Goal: Task Accomplishment & Management: Complete application form

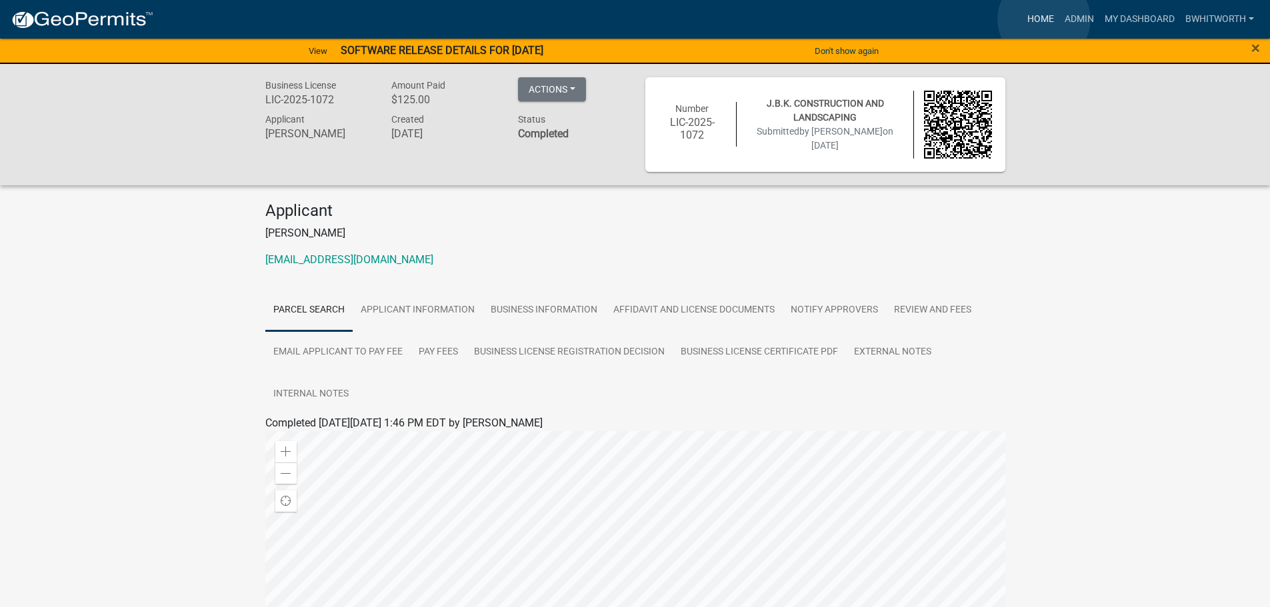
click at [1044, 19] on link "Home" at bounding box center [1040, 19] width 37 height 25
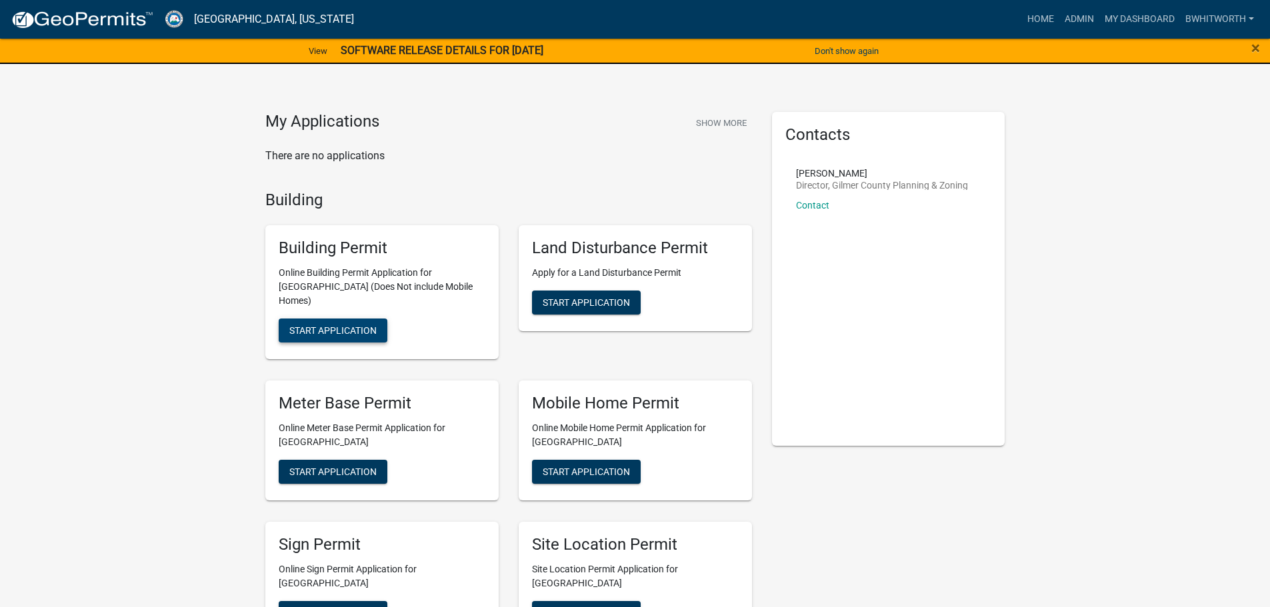
click at [346, 325] on span "Start Application" at bounding box center [332, 330] width 87 height 11
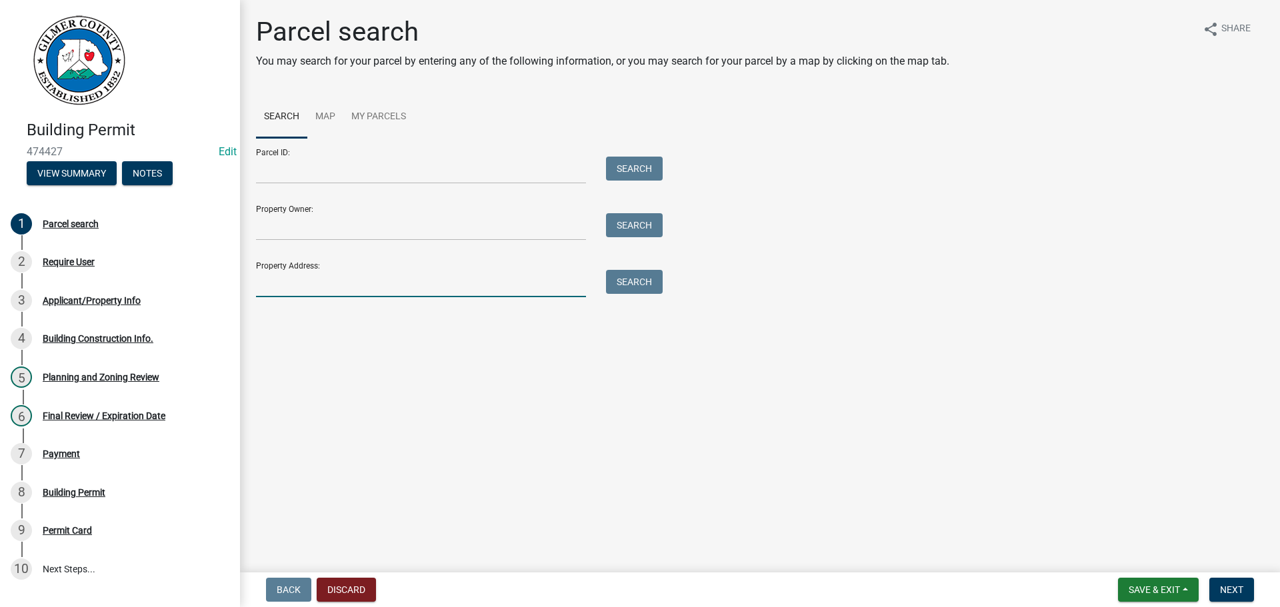
drag, startPoint x: 340, startPoint y: 281, endPoint x: 351, endPoint y: 280, distance: 11.4
click at [340, 281] on input "Property Address:" at bounding box center [421, 283] width 330 height 27
type input "1451 sunlight rd"
click at [635, 281] on button "Search" at bounding box center [634, 282] width 57 height 24
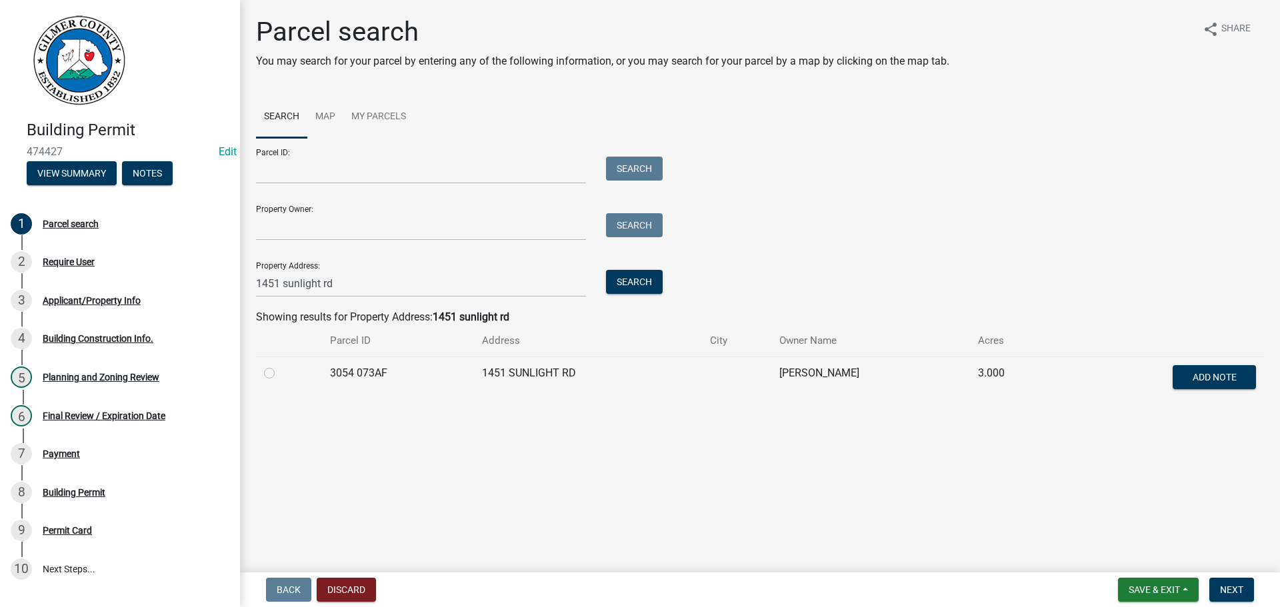
click at [280, 365] on label at bounding box center [280, 365] width 0 height 0
click at [280, 372] on 073AF "radio" at bounding box center [284, 369] width 9 height 9
radio 073AF "true"
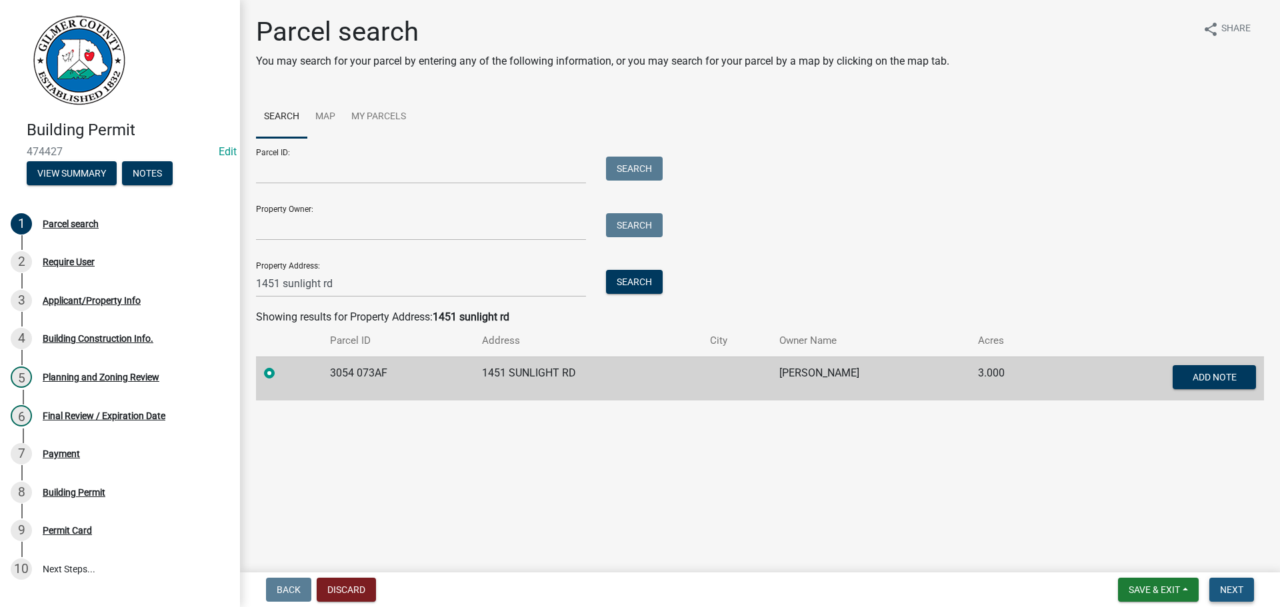
click at [1241, 591] on span "Next" at bounding box center [1231, 590] width 23 height 11
click at [1243, 585] on span "Next" at bounding box center [1231, 590] width 23 height 11
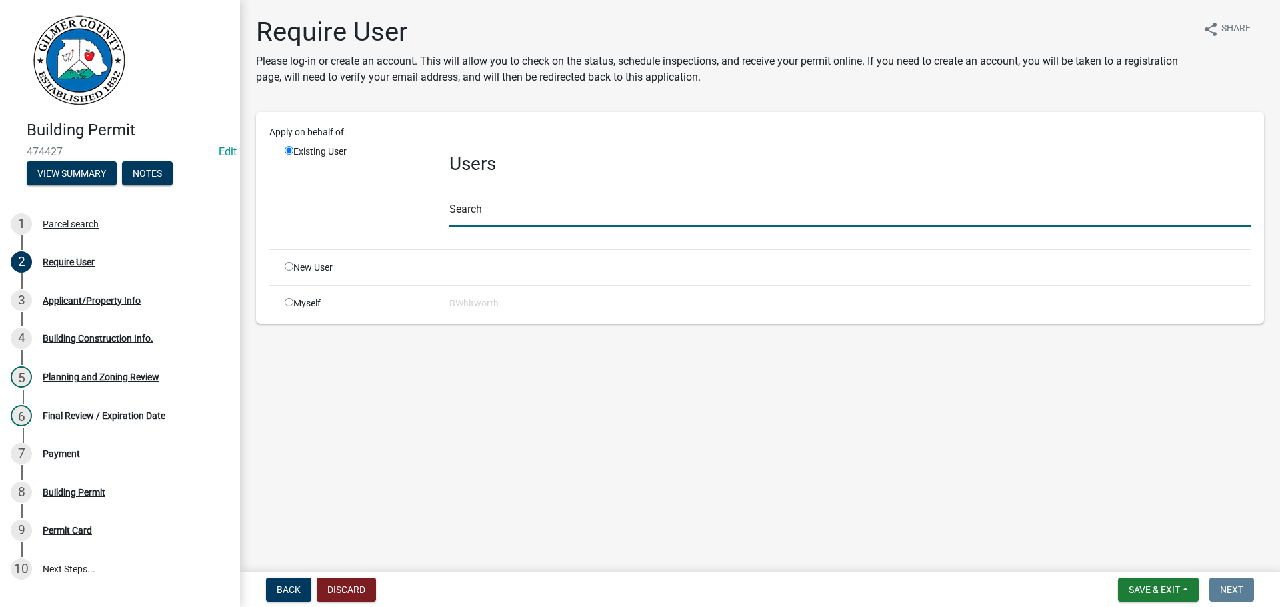
click at [488, 214] on input "text" at bounding box center [849, 212] width 801 height 27
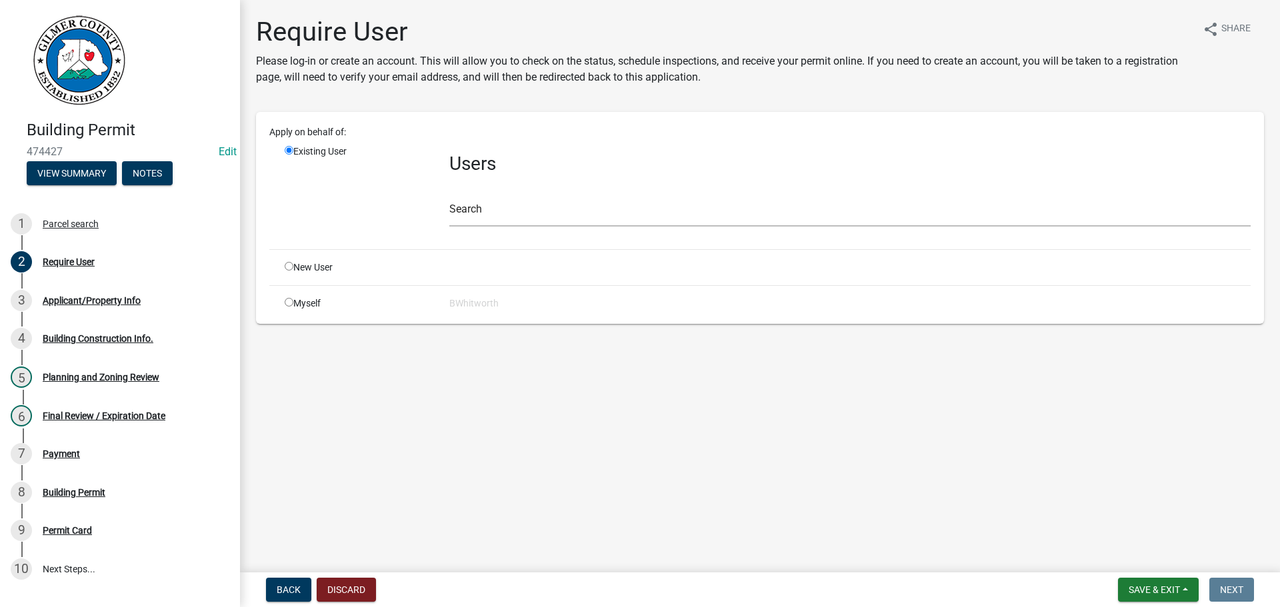
click at [291, 266] on input "radio" at bounding box center [289, 266] width 9 height 9
radio input "true"
radio input "false"
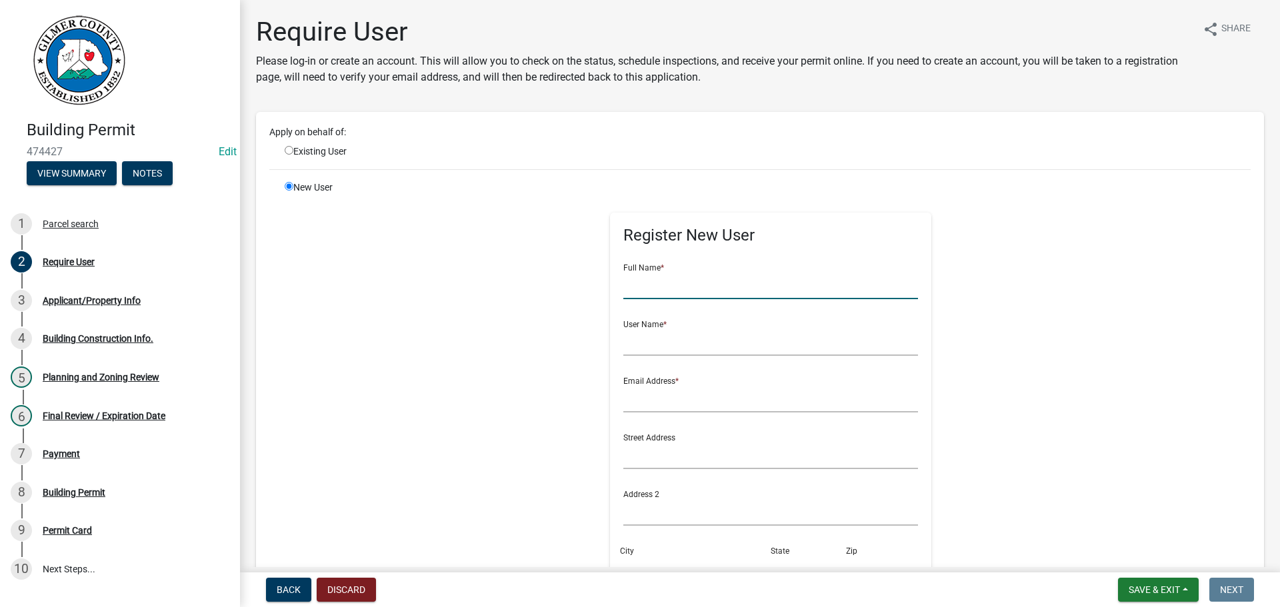
drag, startPoint x: 741, startPoint y: 289, endPoint x: 752, endPoint y: 281, distance: 14.3
click at [741, 289] on input "text" at bounding box center [770, 285] width 295 height 27
type input "[PERSON_NAME]"
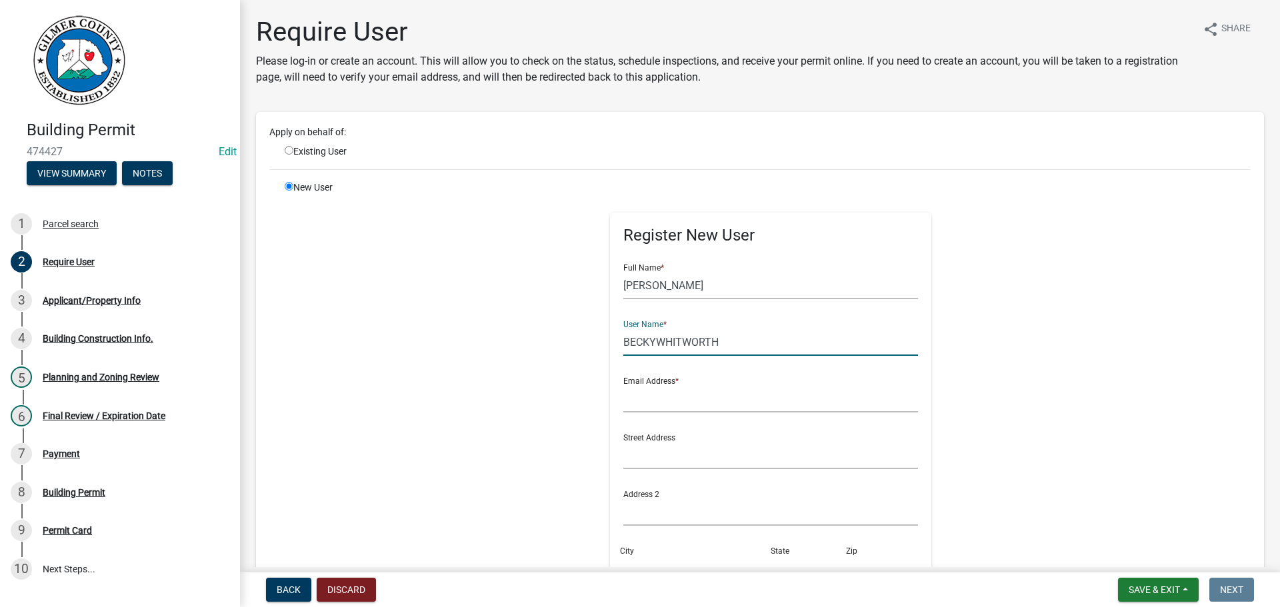
type input "BECKYWHITWORTH"
type input "[EMAIL_ADDRESS][DOMAIN_NAME]"
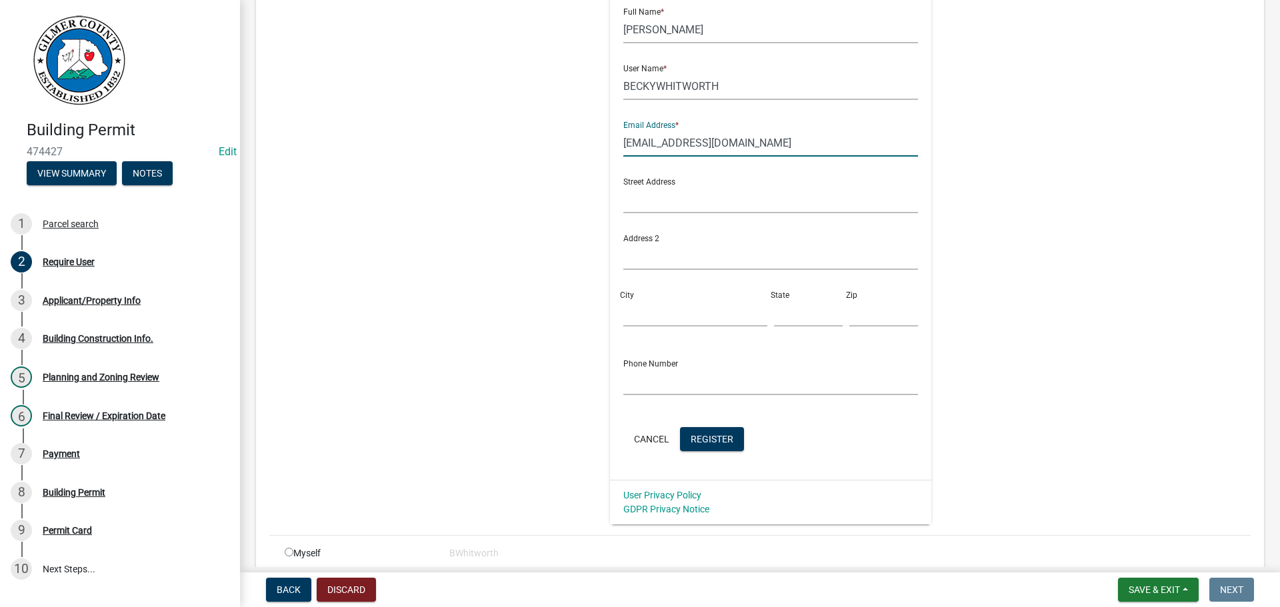
scroll to position [267, 0]
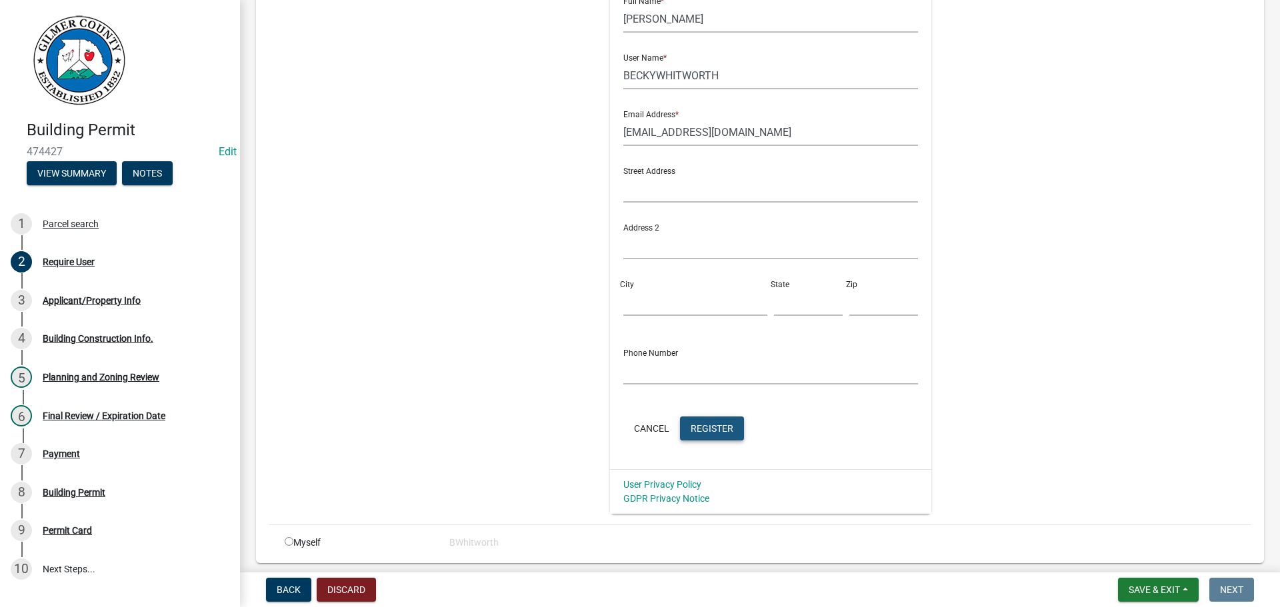
click at [699, 425] on span "Register" at bounding box center [712, 428] width 43 height 11
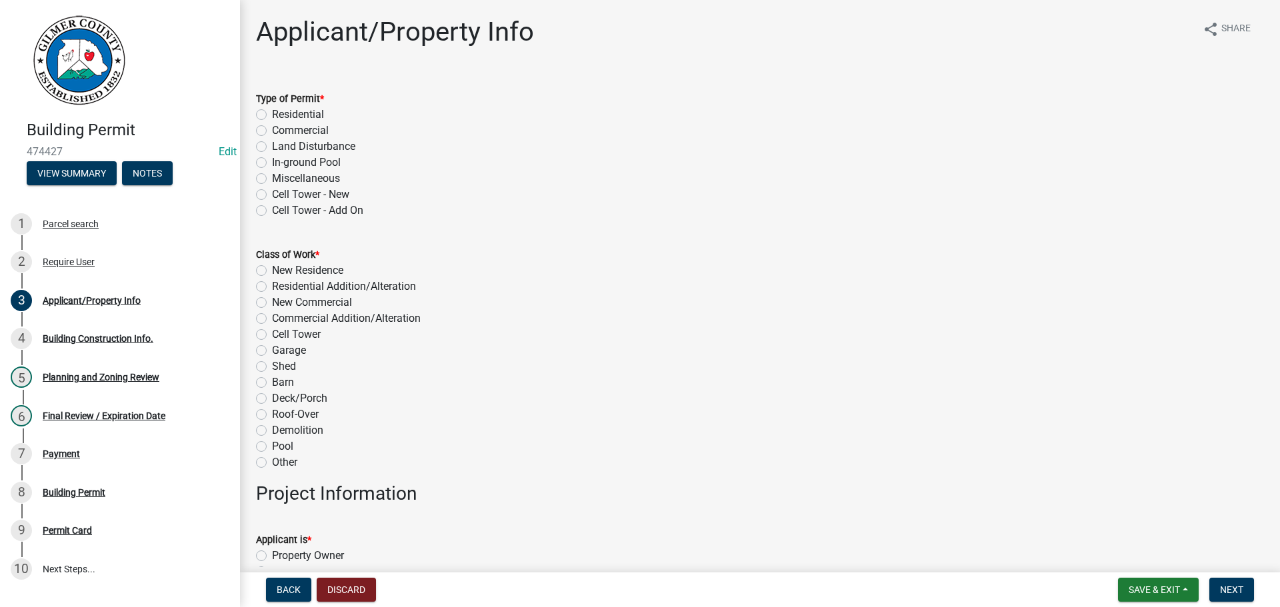
click at [272, 112] on label "Residential" at bounding box center [298, 115] width 52 height 16
click at [272, 112] on input "Residential" at bounding box center [276, 111] width 9 height 9
radio input "true"
click at [272, 270] on label "New Residence" at bounding box center [307, 271] width 71 height 16
click at [272, 270] on input "New Residence" at bounding box center [276, 267] width 9 height 9
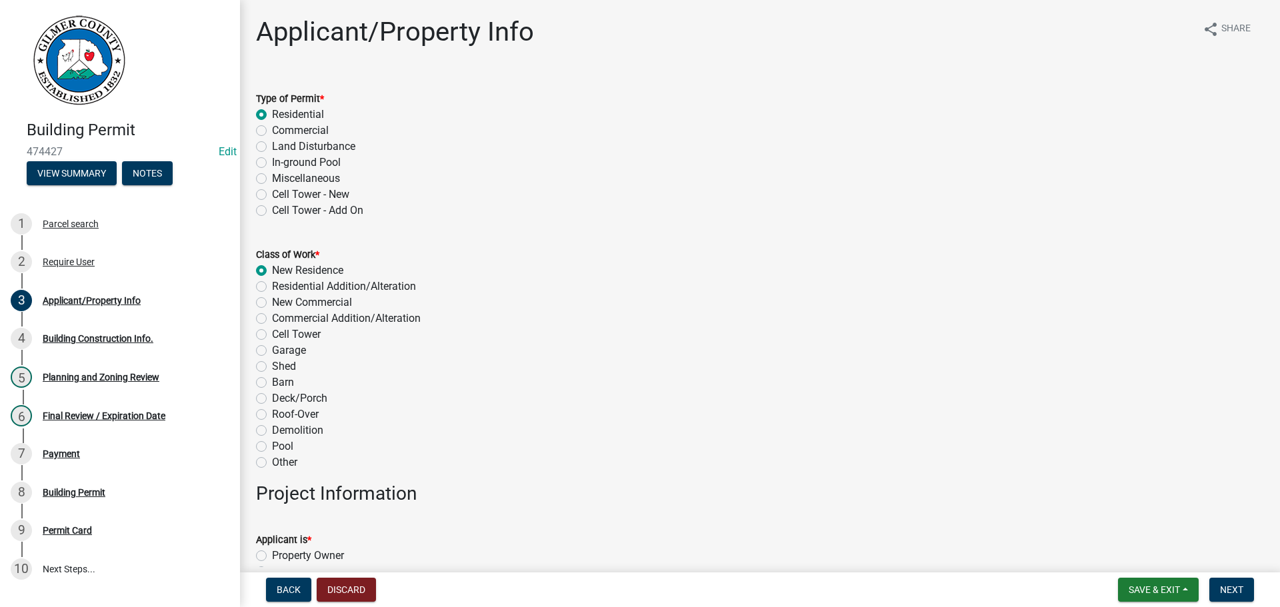
radio input "true"
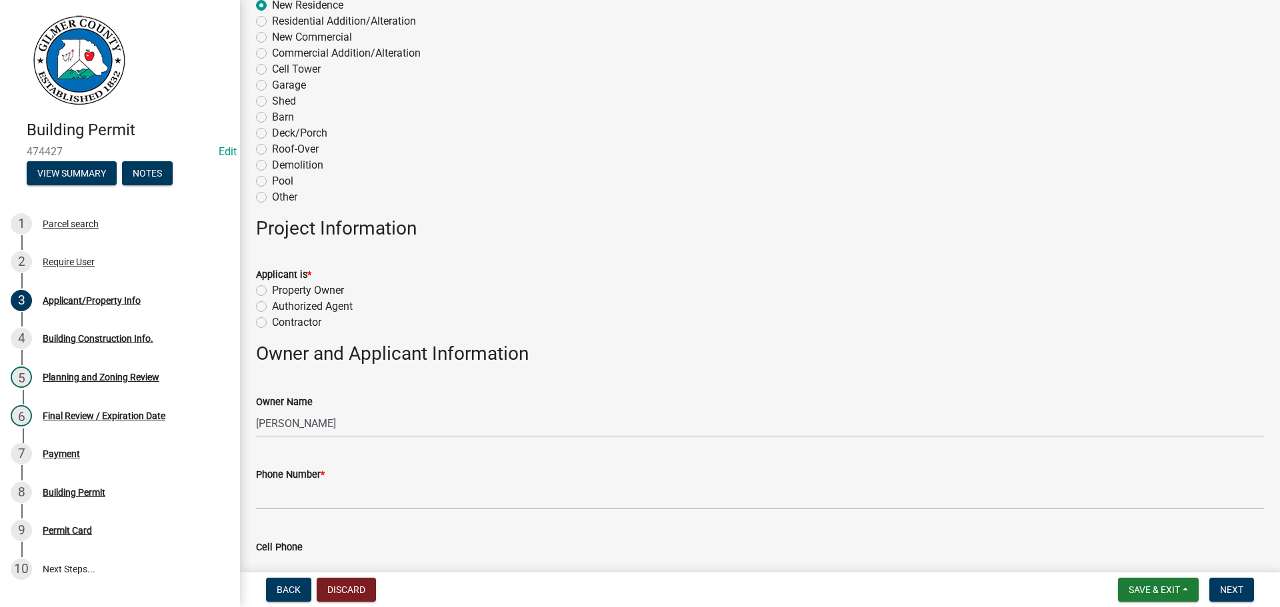
scroll to position [333, 0]
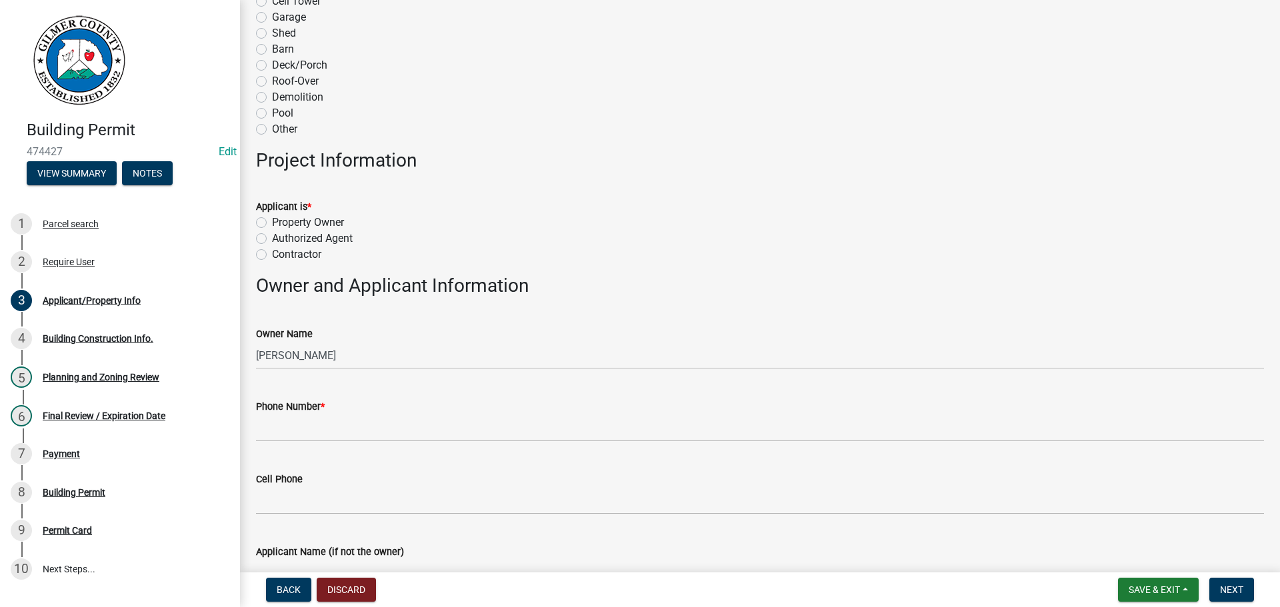
click at [272, 223] on label "Property Owner" at bounding box center [308, 223] width 72 height 16
click at [272, 223] on input "Property Owner" at bounding box center [276, 219] width 9 height 9
radio input "true"
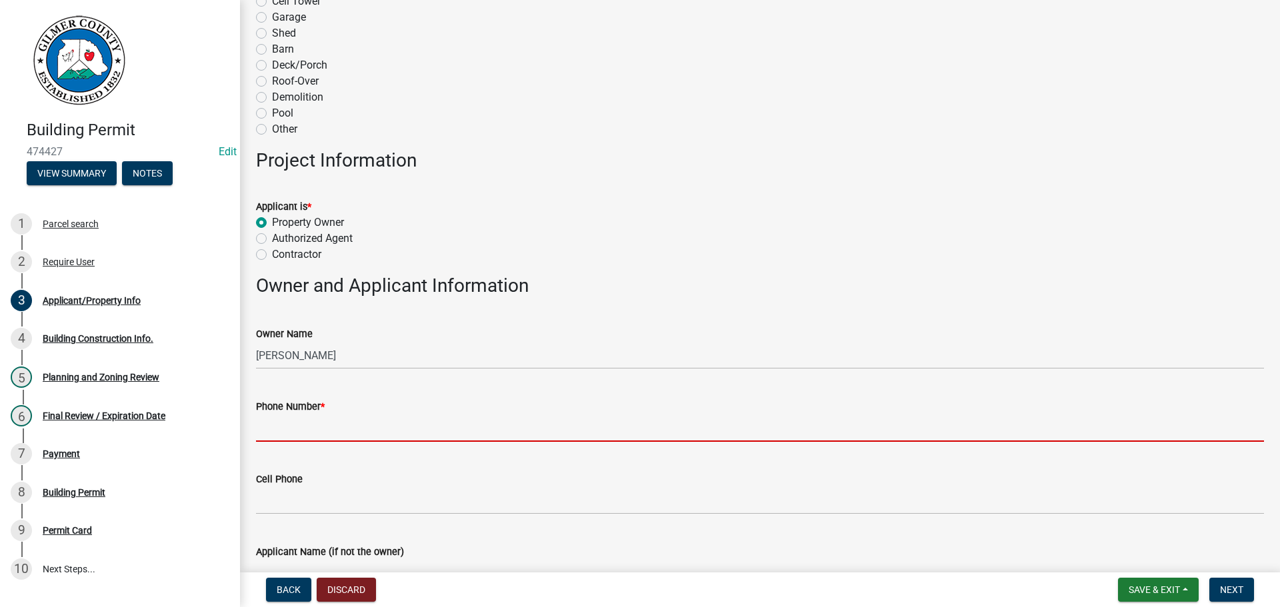
click at [334, 425] on input "Phone Number *" at bounding box center [760, 428] width 1008 height 27
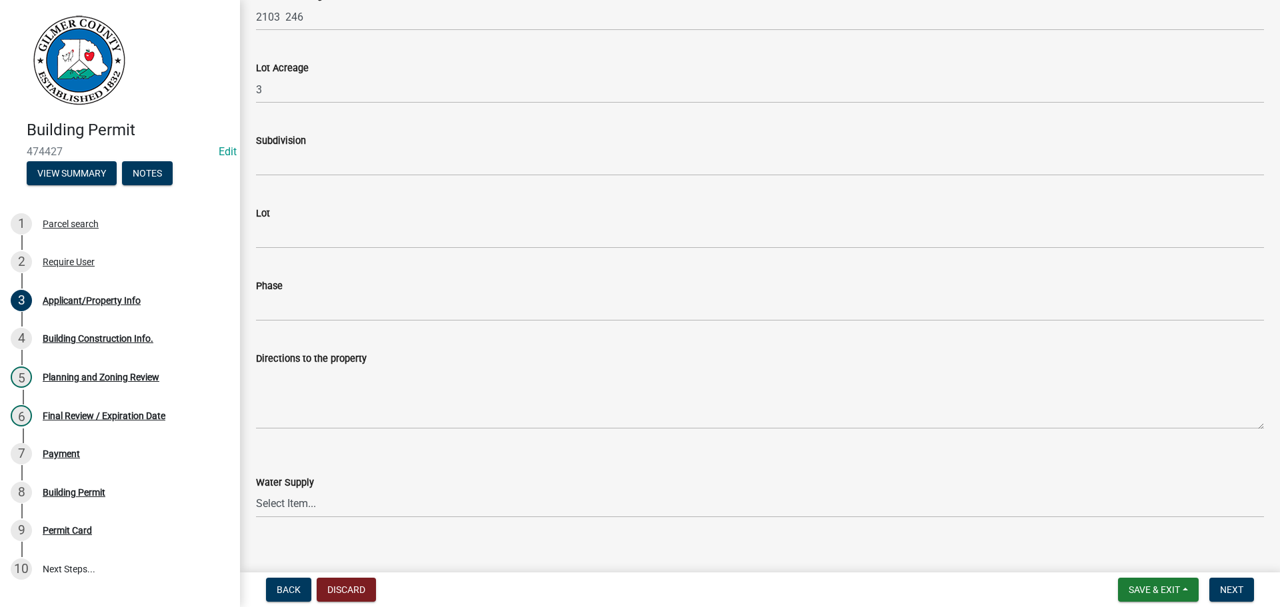
scroll to position [1533, 0]
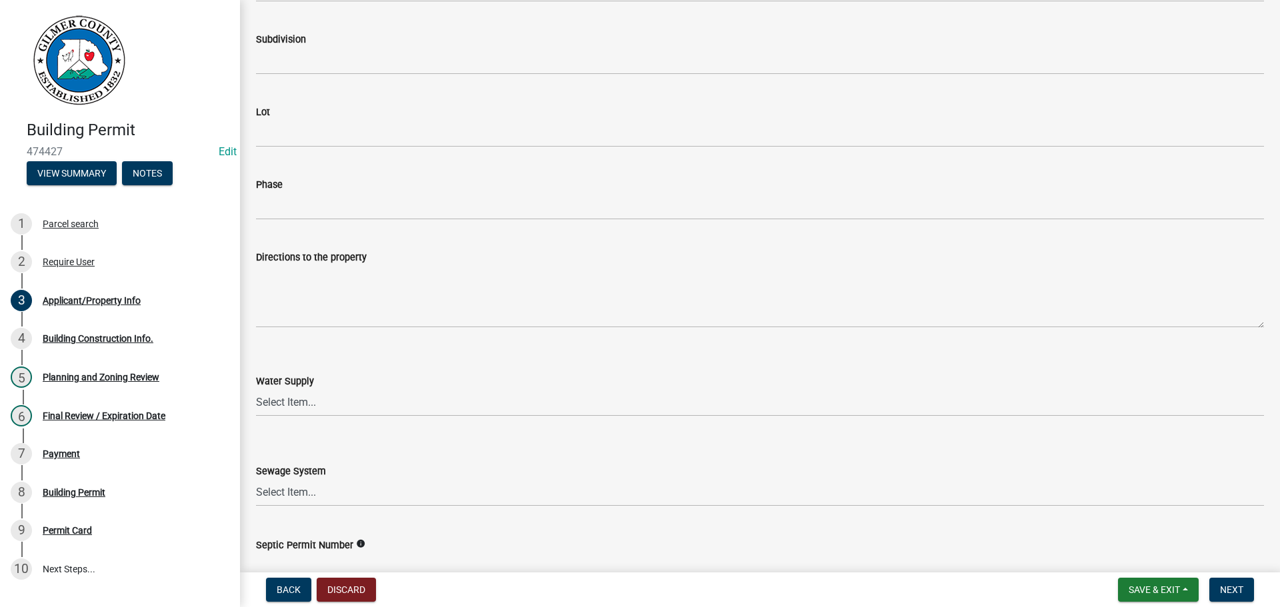
type input "[PHONE_NUMBER]"
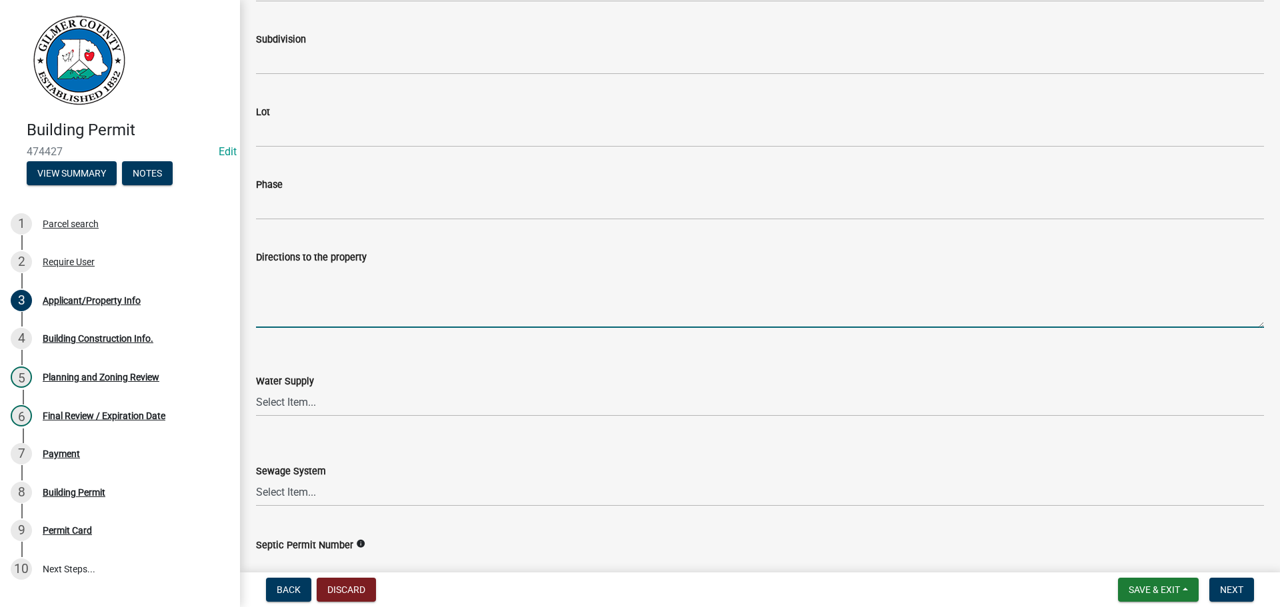
click at [377, 289] on textarea "Directions to the property" at bounding box center [760, 296] width 1008 height 63
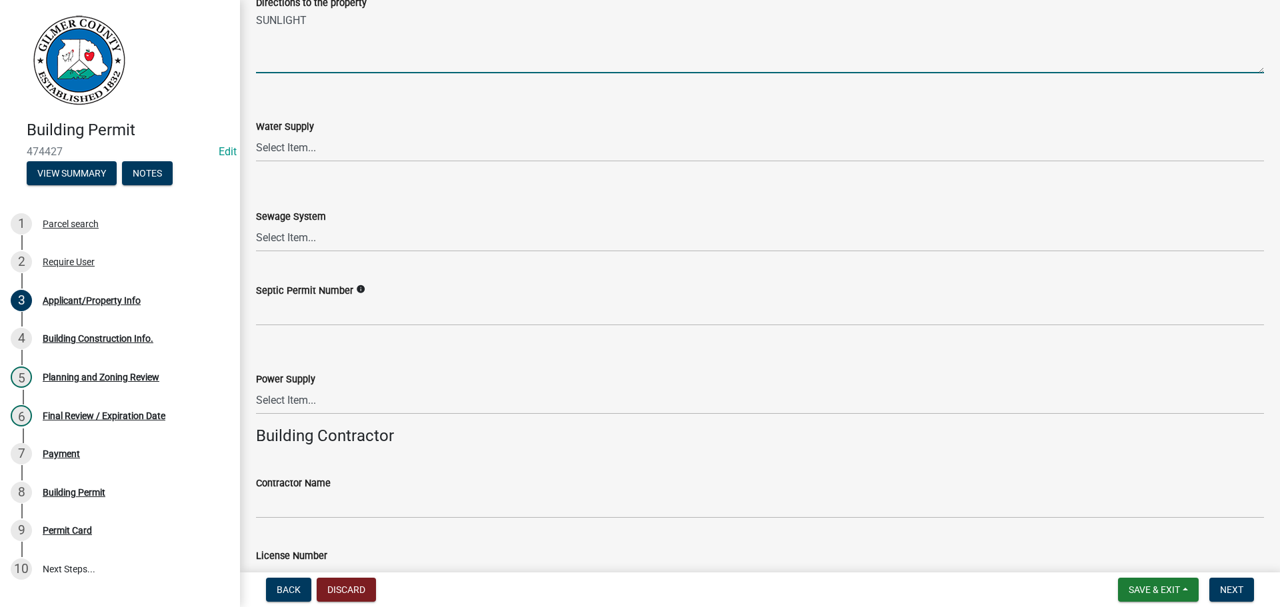
scroll to position [1800, 0]
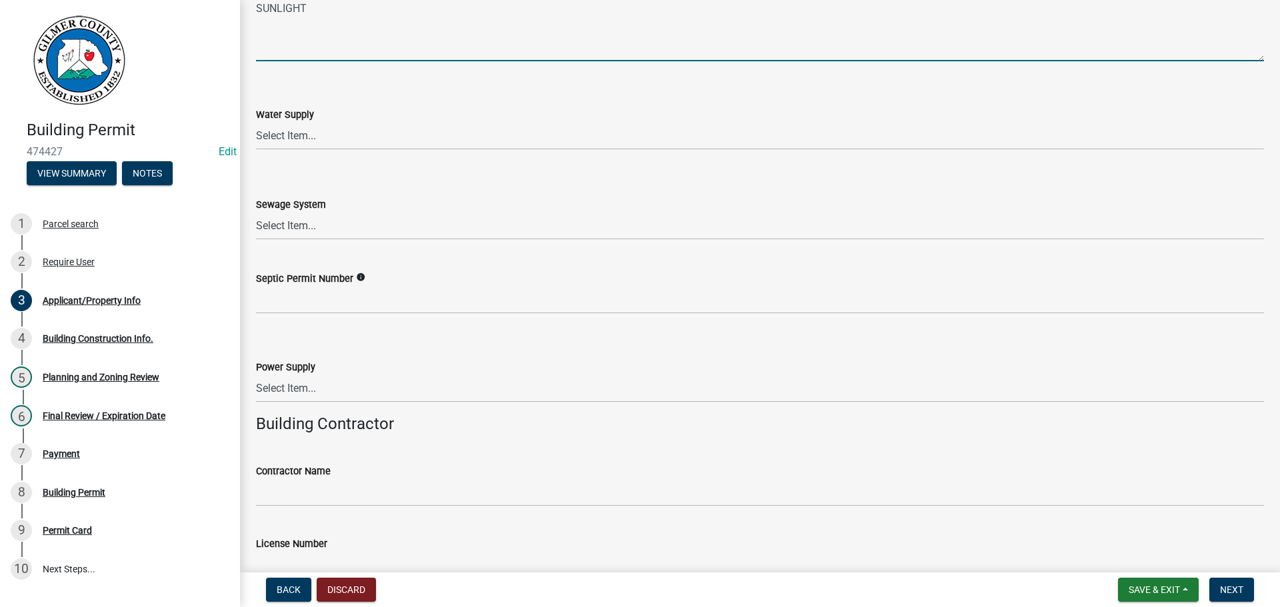
type textarea "SUNLIGHT"
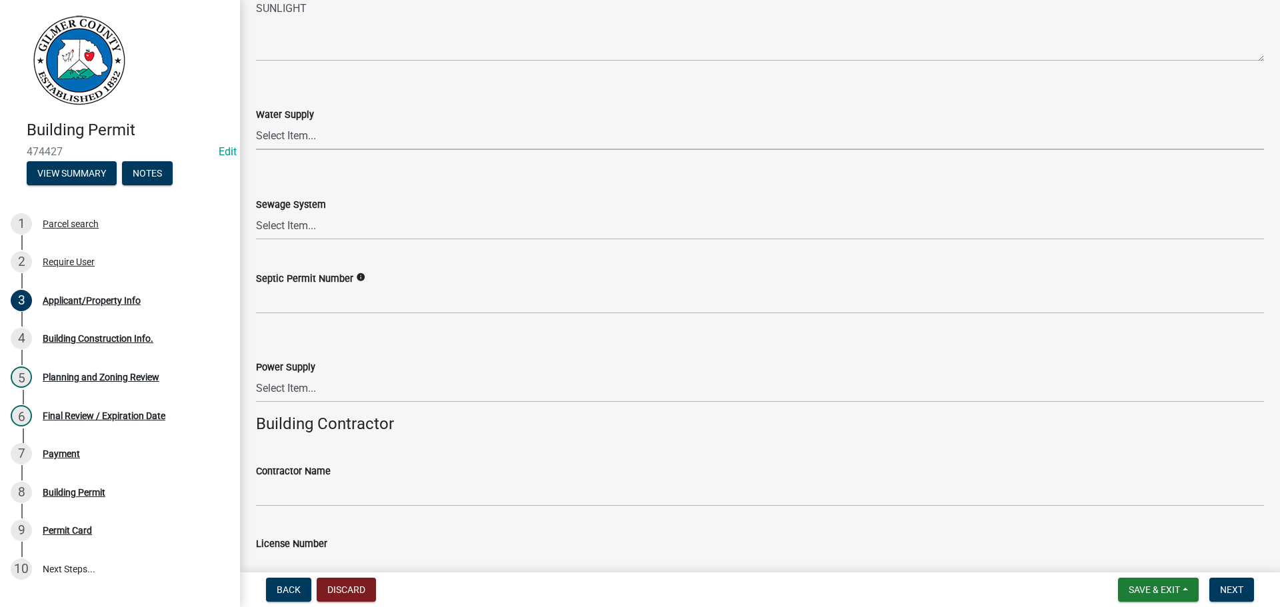
click at [287, 139] on select "Select Item... Well Community Public Spring" at bounding box center [760, 136] width 1008 height 27
click at [256, 123] on select "Select Item... Well Community Public Spring" at bounding box center [760, 136] width 1008 height 27
select select "6d3c22a4-bb85-4608-b1e4-8a8b34b9a216"
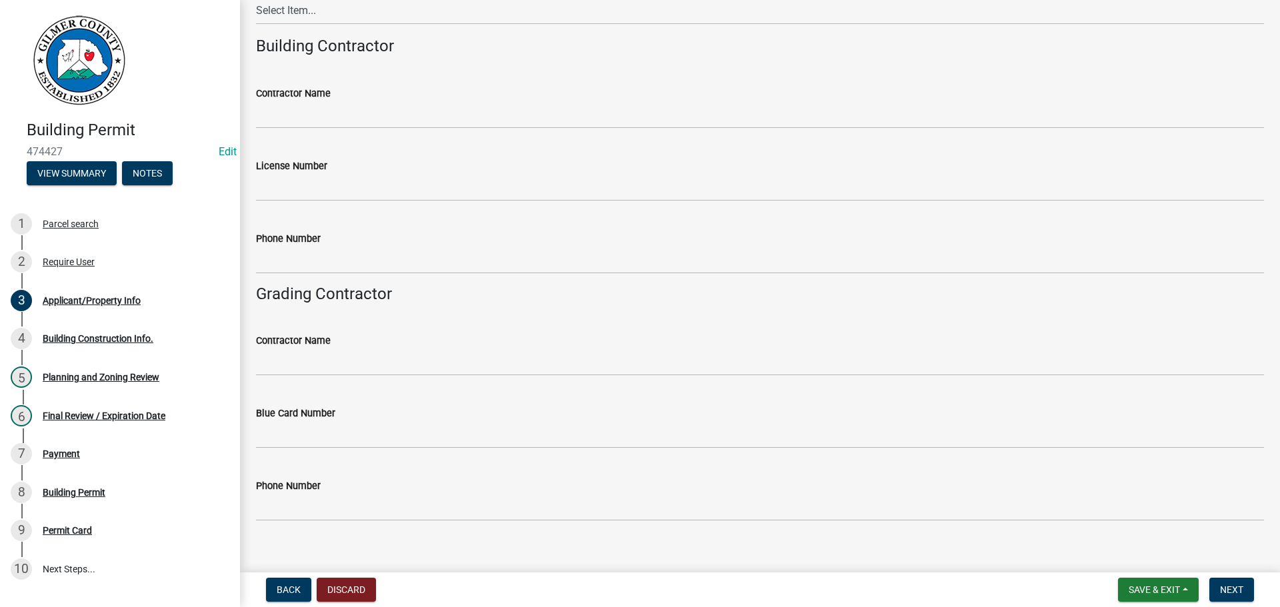
scroll to position [2195, 0]
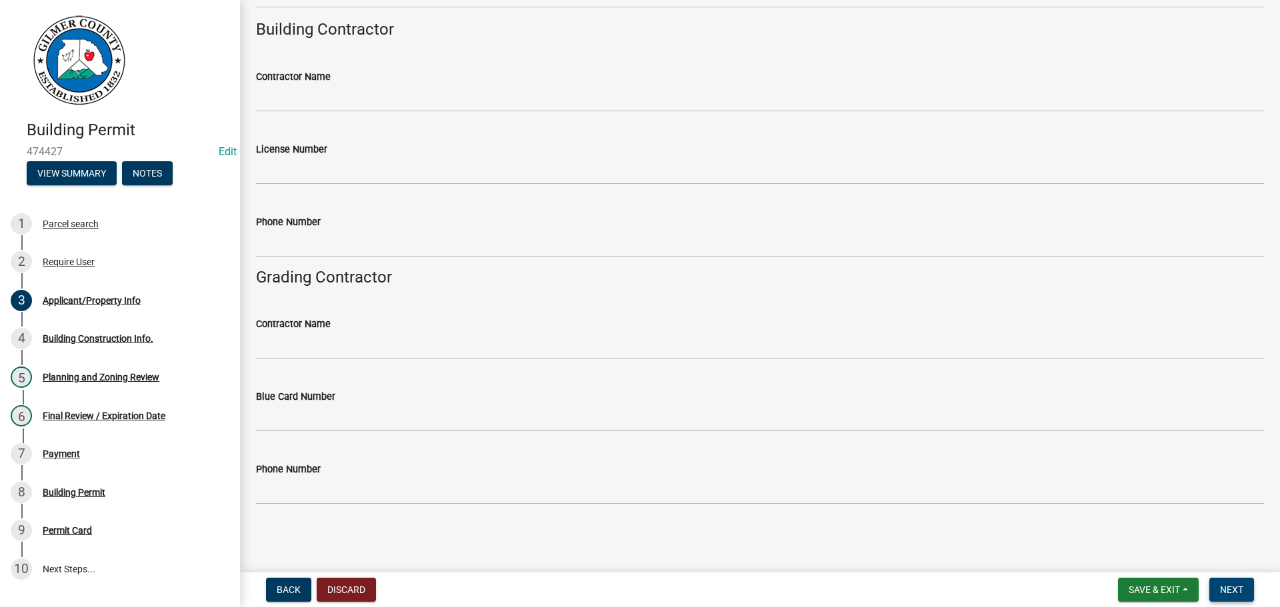
click at [1244, 589] on button "Next" at bounding box center [1231, 590] width 45 height 24
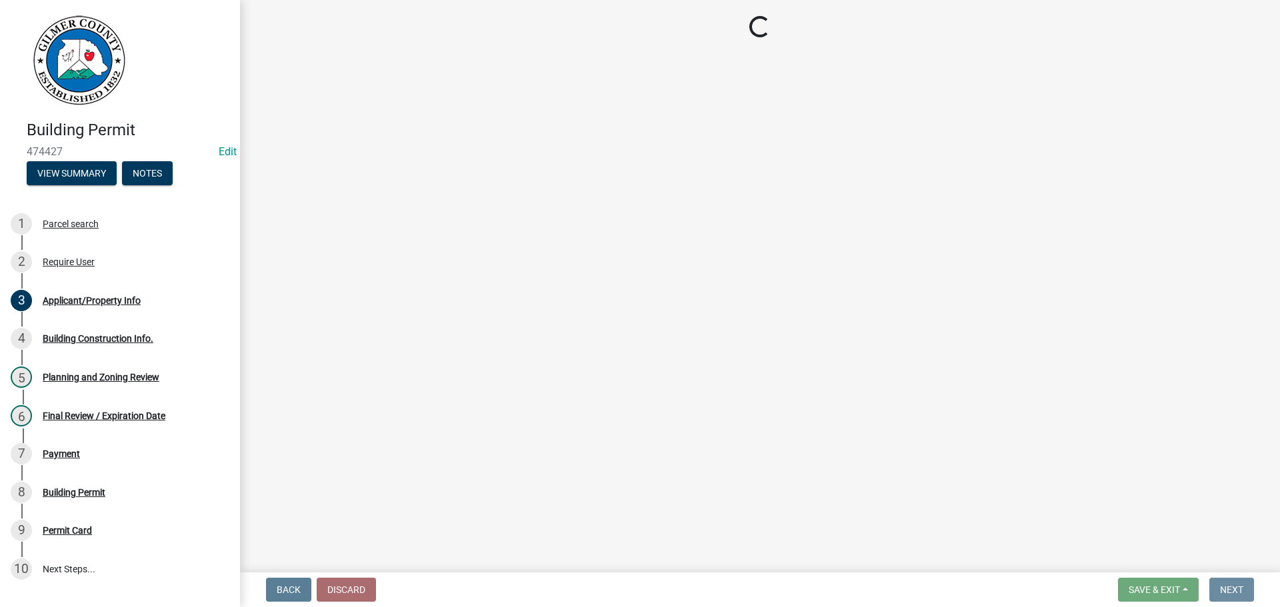
scroll to position [0, 0]
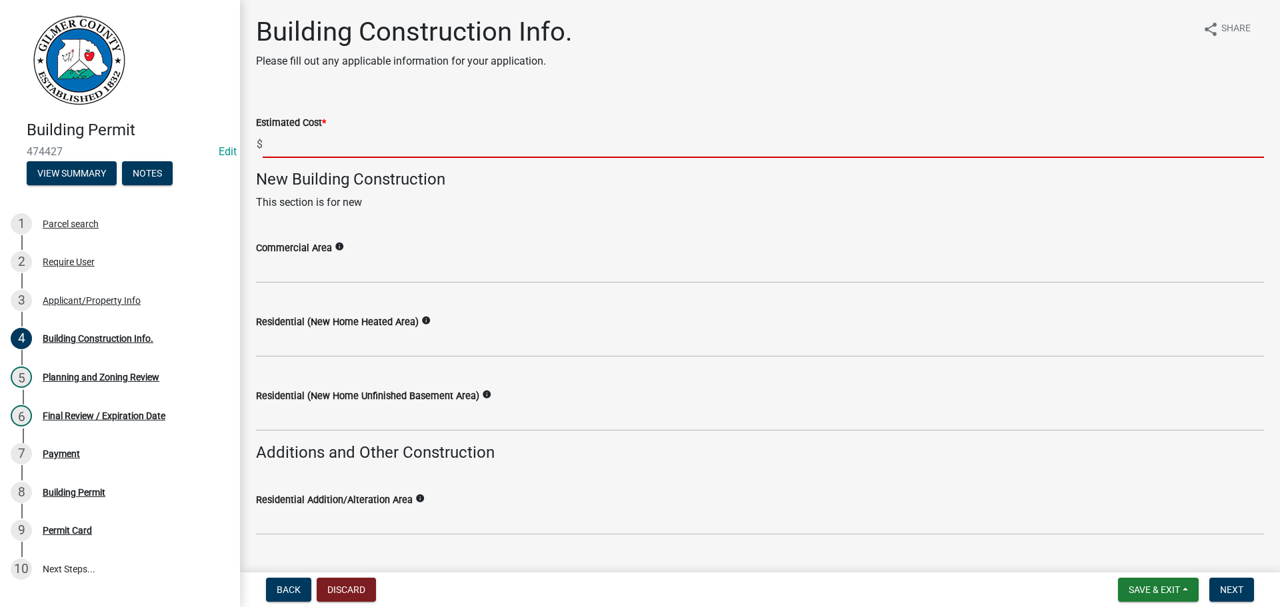
click at [349, 149] on input "text" at bounding box center [763, 144] width 1001 height 27
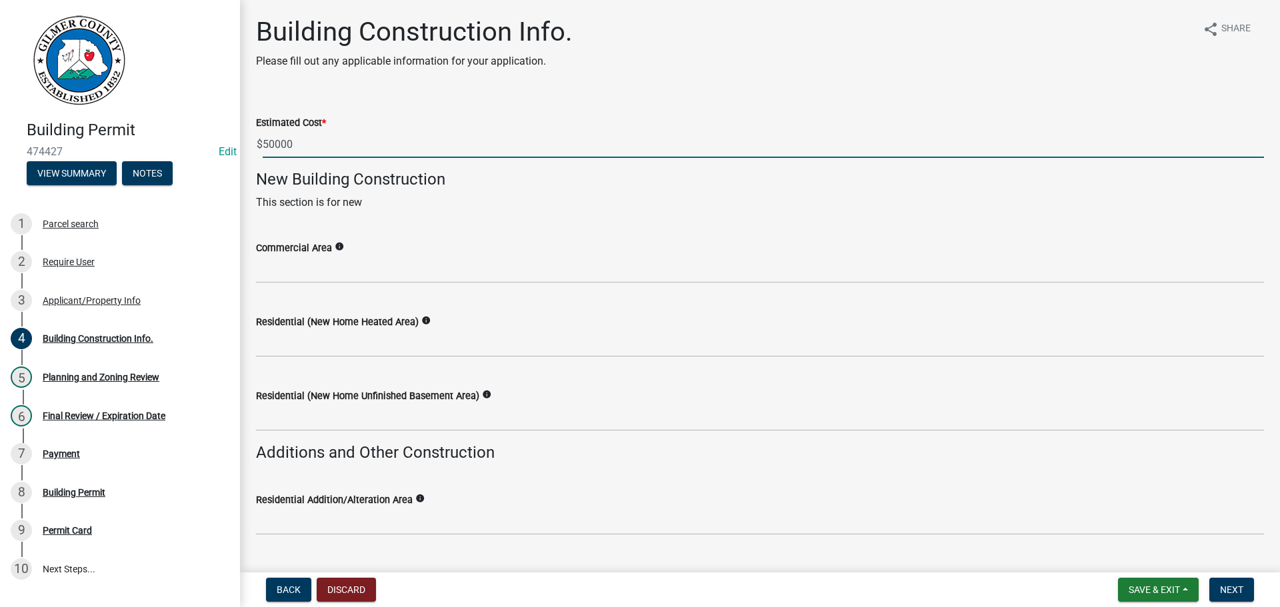
type input "50000"
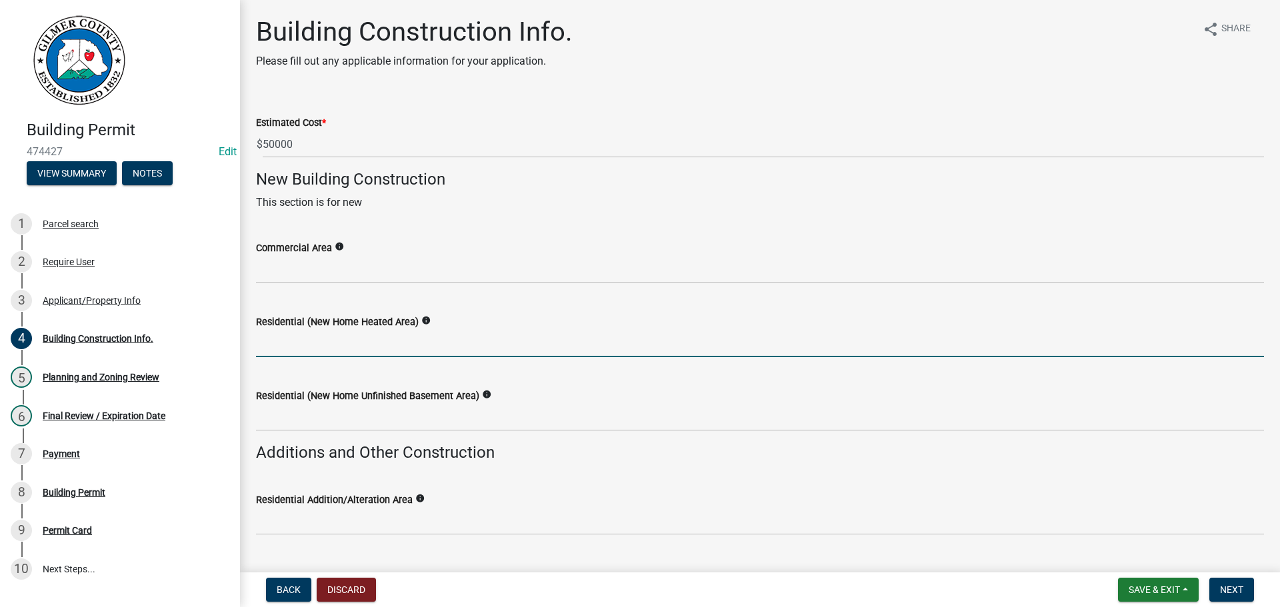
click at [309, 345] on input "text" at bounding box center [760, 343] width 1008 height 27
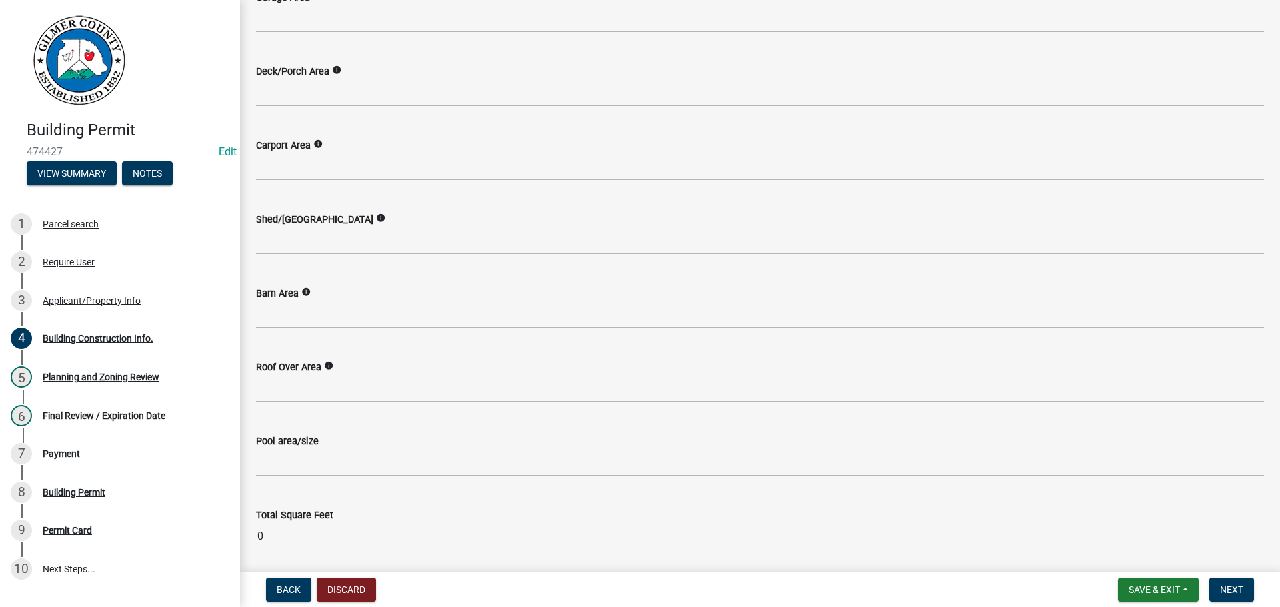
scroll to position [623, 0]
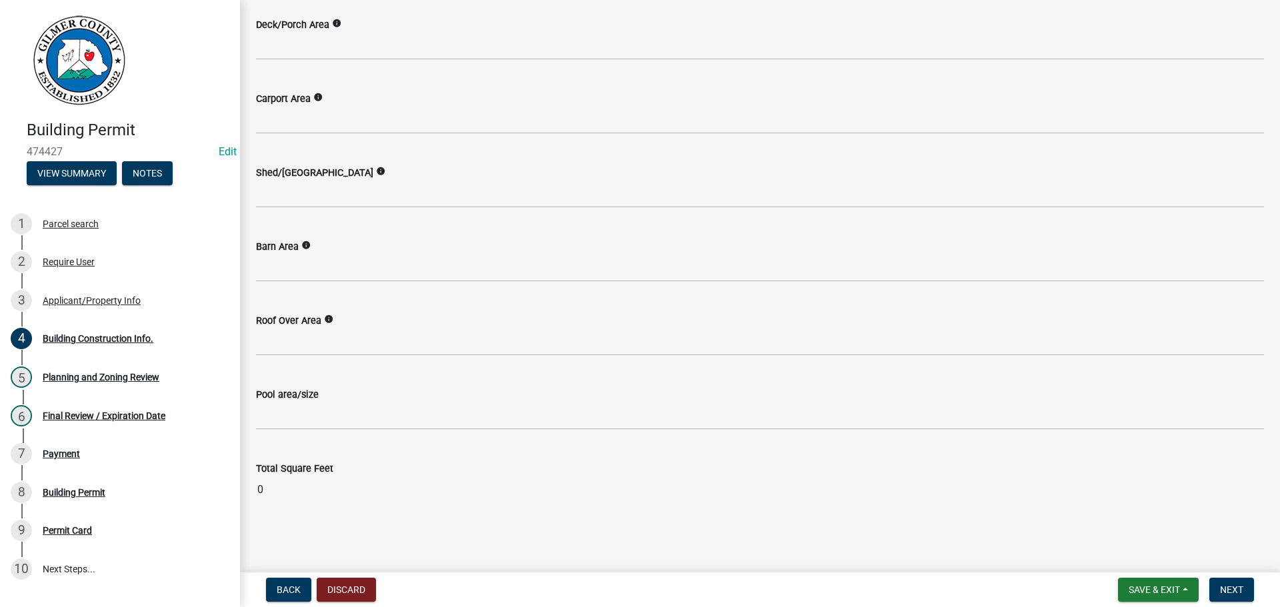
type input "5444"
click at [1231, 587] on span "Next" at bounding box center [1231, 590] width 23 height 11
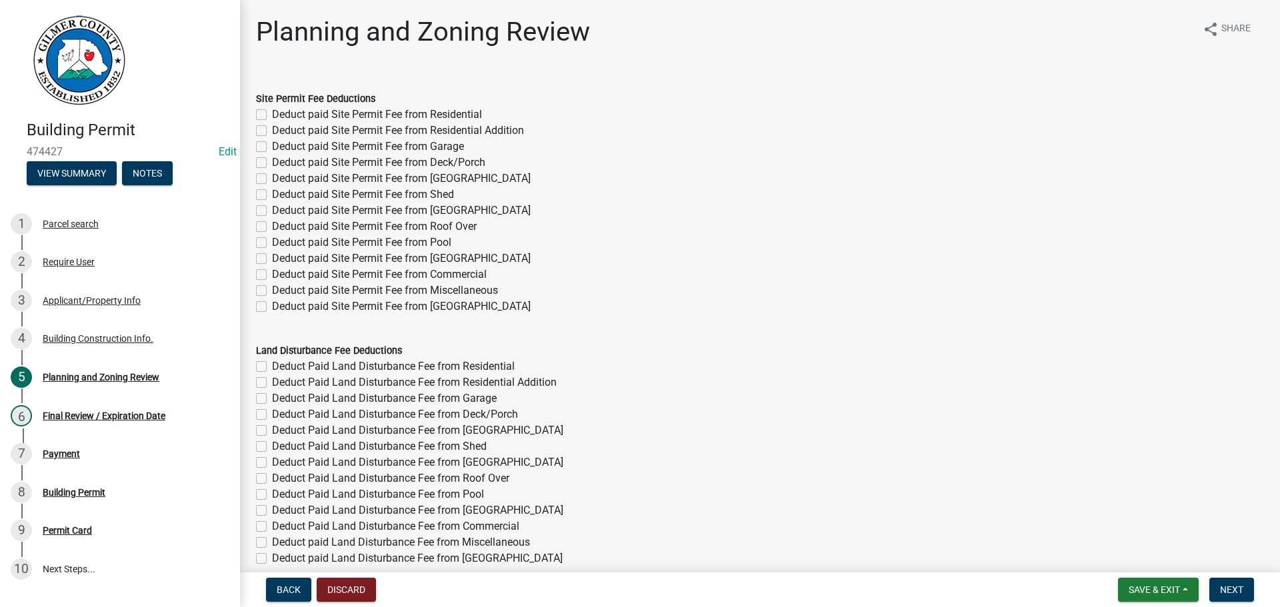
drag, startPoint x: 263, startPoint y: 113, endPoint x: 276, endPoint y: 123, distance: 16.6
click at [269, 119] on div "Deduct paid Site Permit Fee from Residential" at bounding box center [760, 115] width 1008 height 16
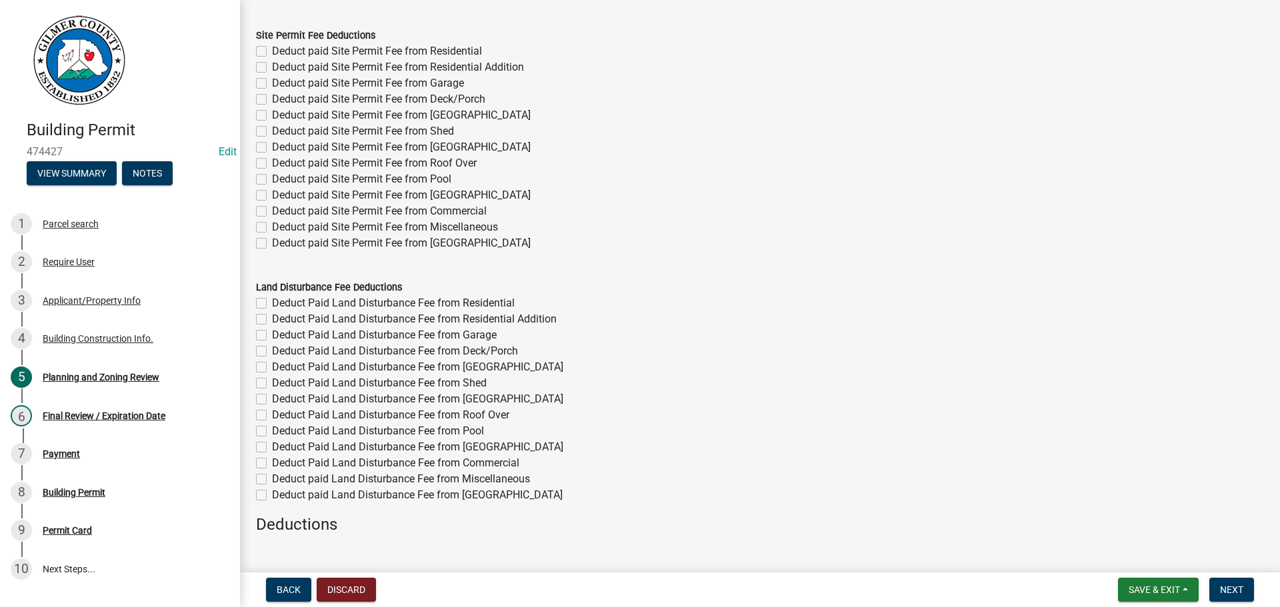
scroll to position [67, 0]
click at [272, 47] on label "Deduct paid Site Permit Fee from Residential" at bounding box center [377, 48] width 210 height 16
click at [272, 47] on input "Deduct paid Site Permit Fee from Residential" at bounding box center [276, 44] width 9 height 9
checkbox input "true"
checkbox input "false"
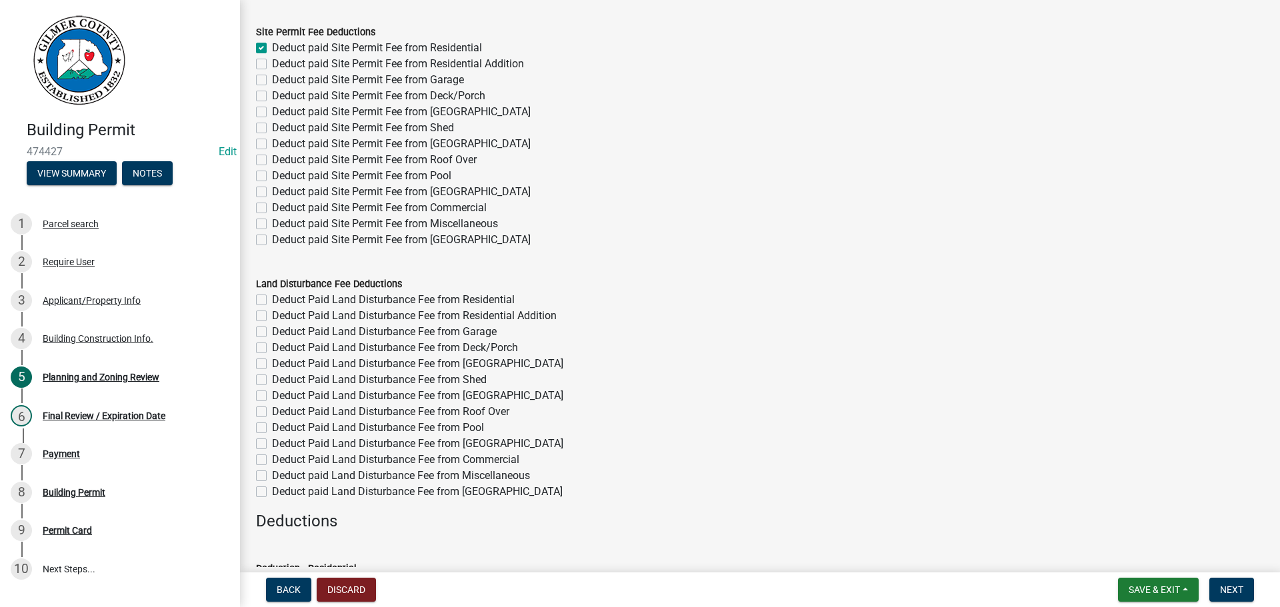
checkbox input "false"
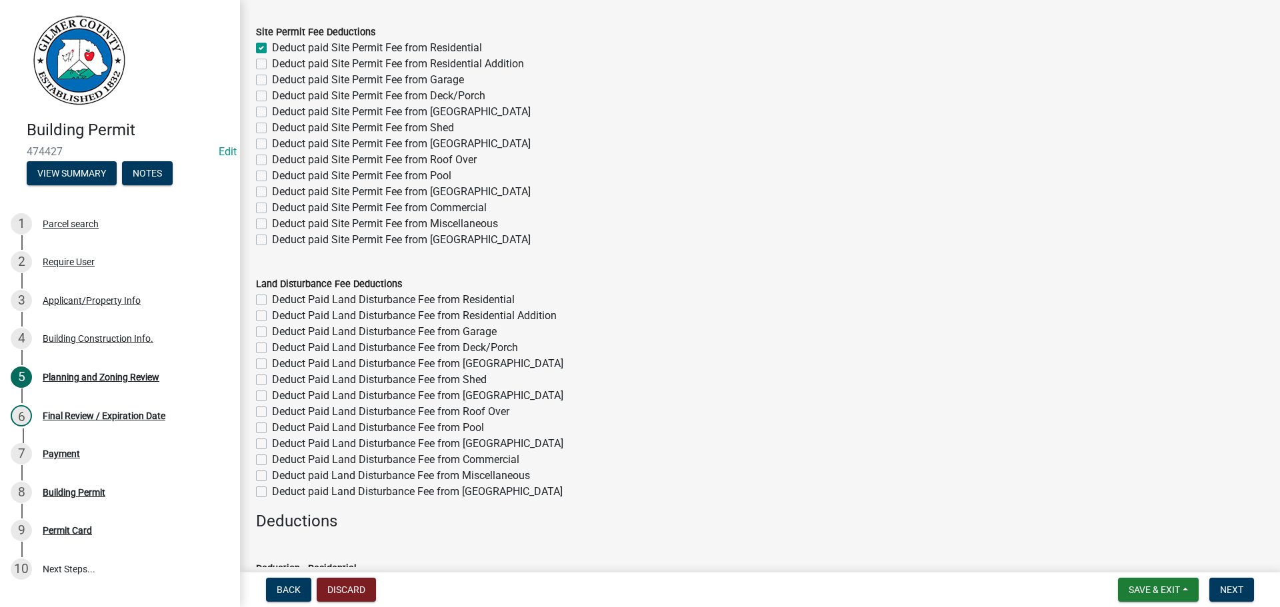
checkbox input "false"
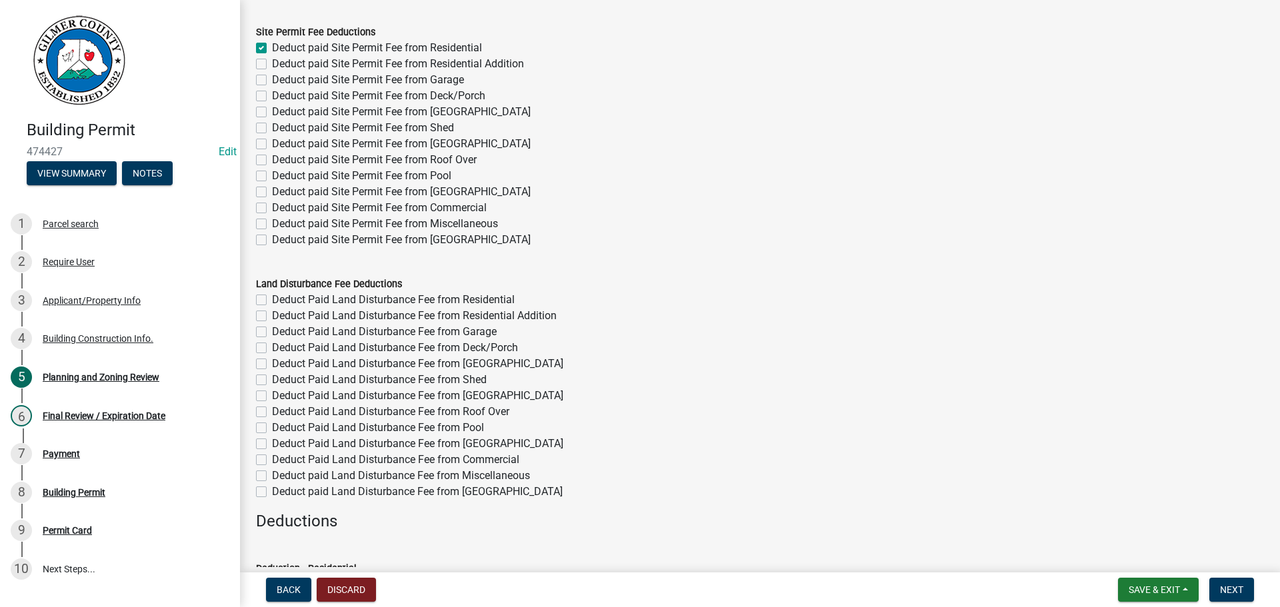
checkbox input "false"
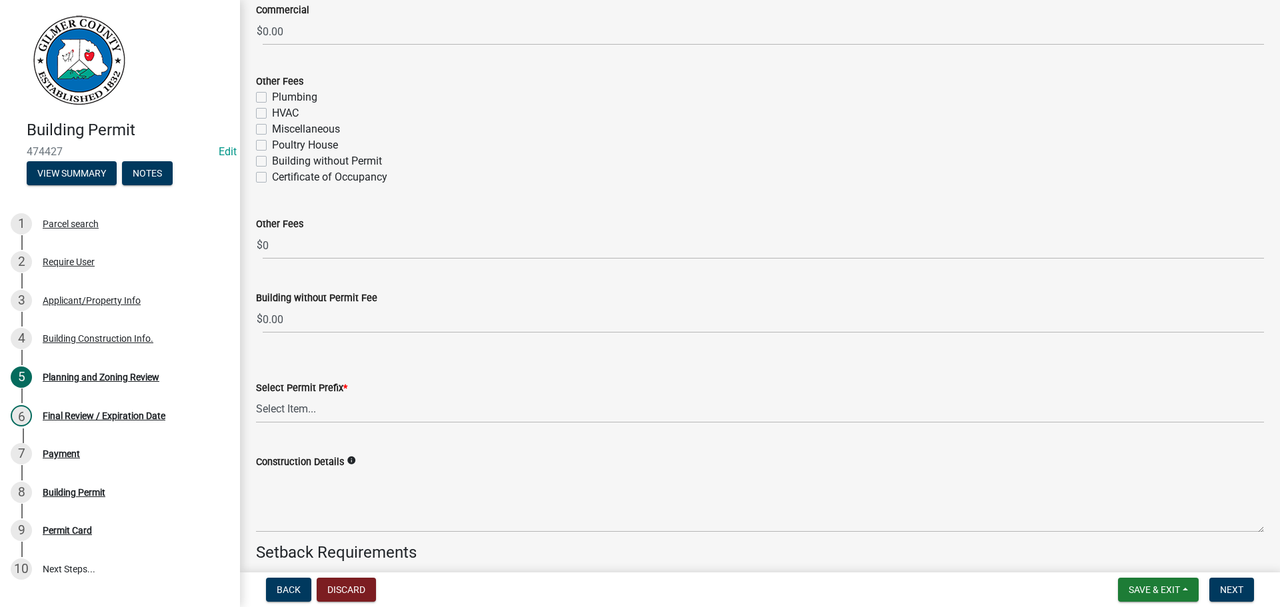
scroll to position [2455, 0]
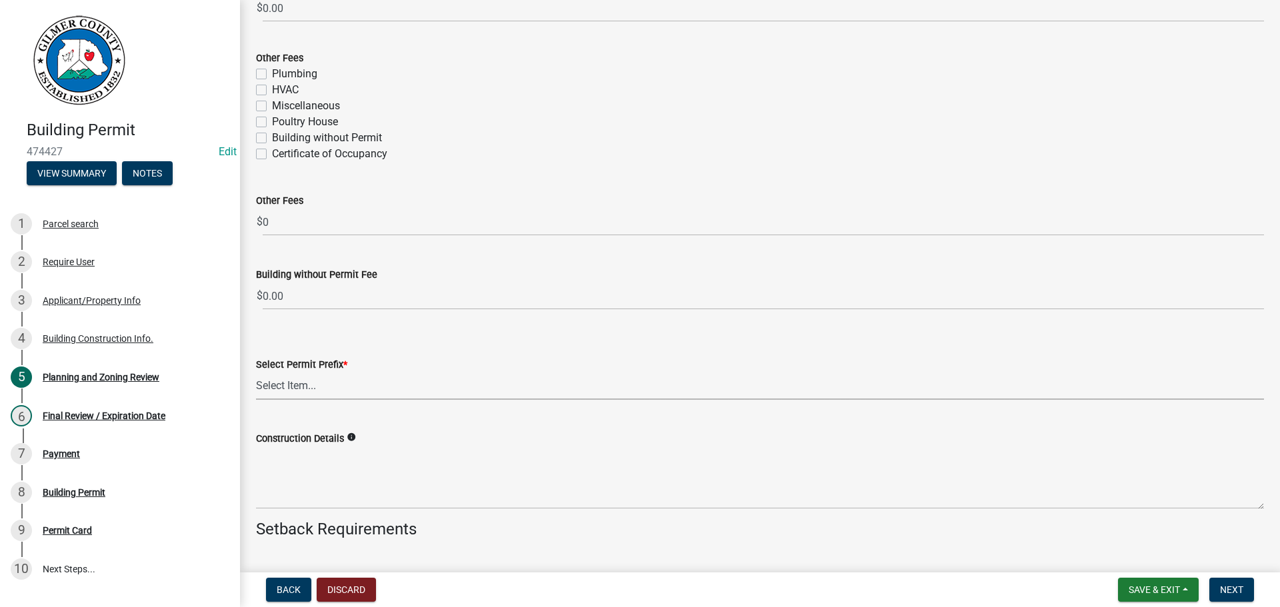
click at [313, 381] on select "Select Item... RES COMM MB LAND POOL MISC CELL TOWER - NEW CELL TOWER - ADD ON" at bounding box center [760, 386] width 1008 height 27
click at [256, 373] on select "Select Item... RES COMM MB LAND POOL MISC CELL TOWER - NEW CELL TOWER - ADD ON" at bounding box center [760, 386] width 1008 height 27
select select "b5c39336-92b9-49ce-a0a5-4e9e9babf743"
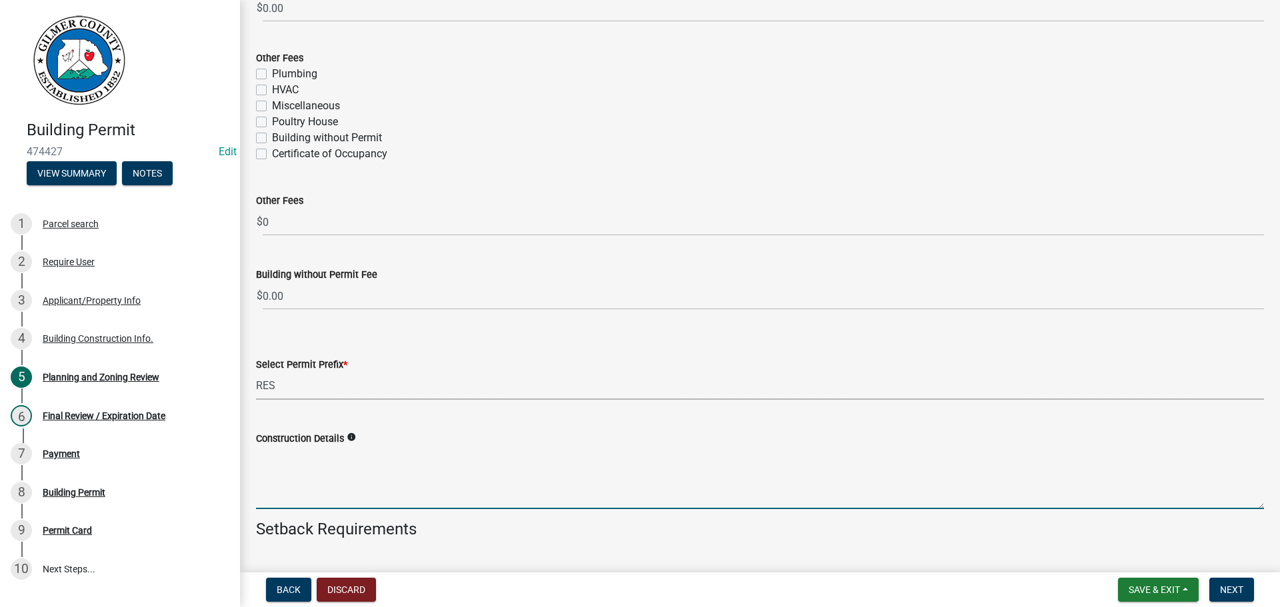
click at [287, 475] on textarea "Construction Details" at bounding box center [760, 478] width 1008 height 63
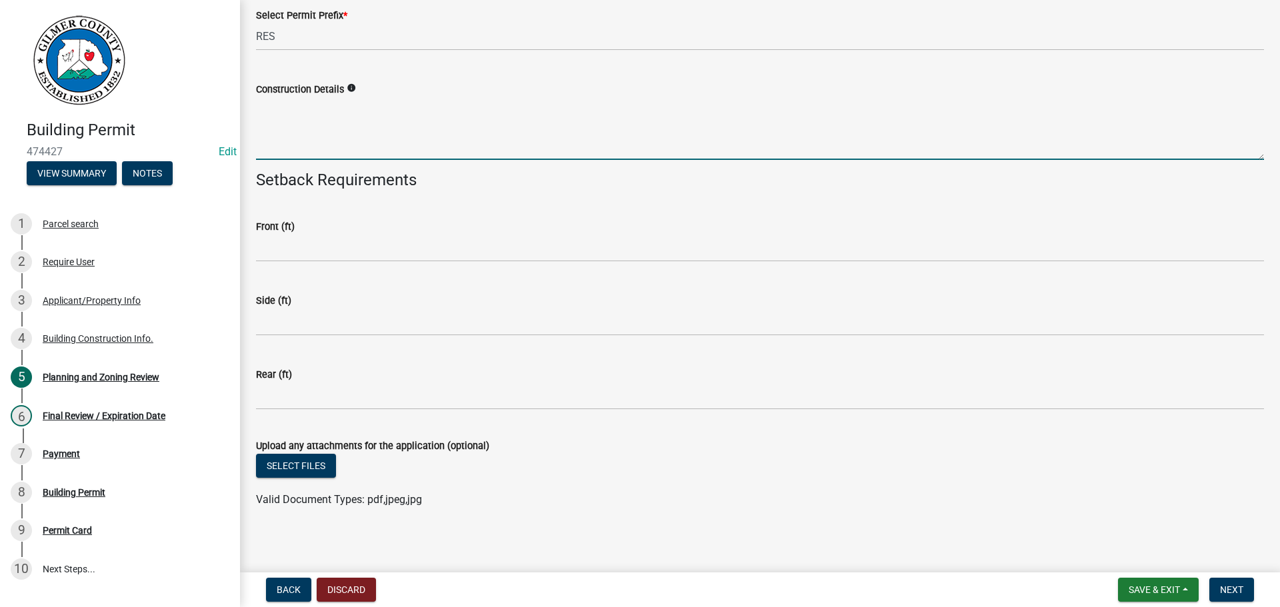
scroll to position [2809, 0]
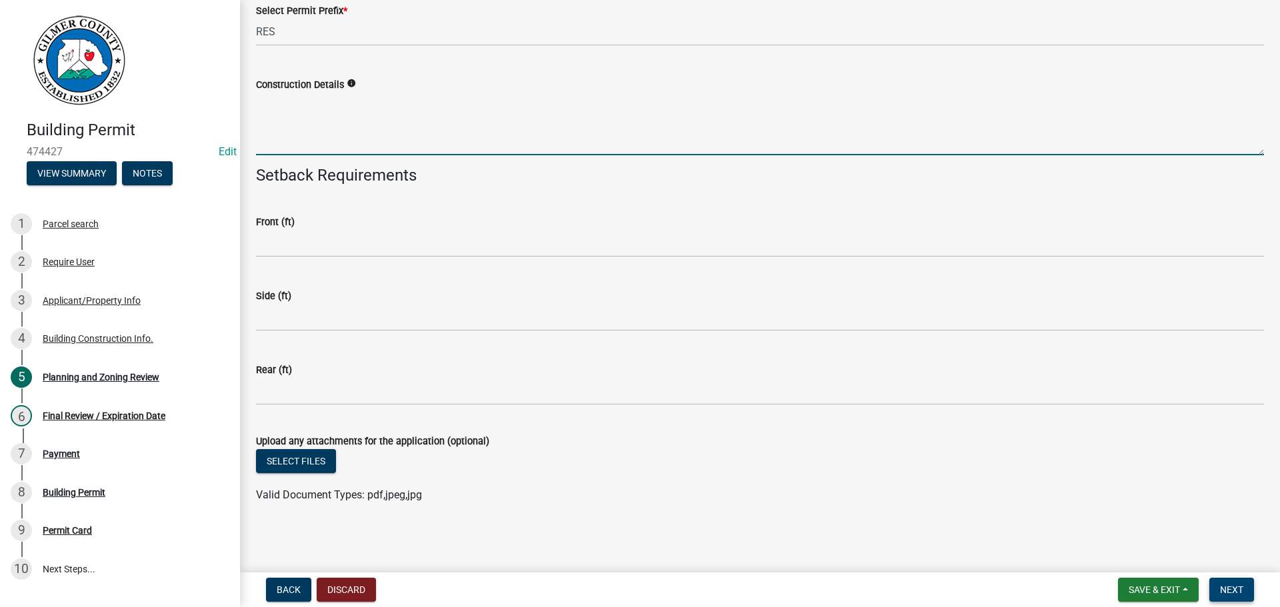
click at [1227, 587] on span "Next" at bounding box center [1231, 590] width 23 height 11
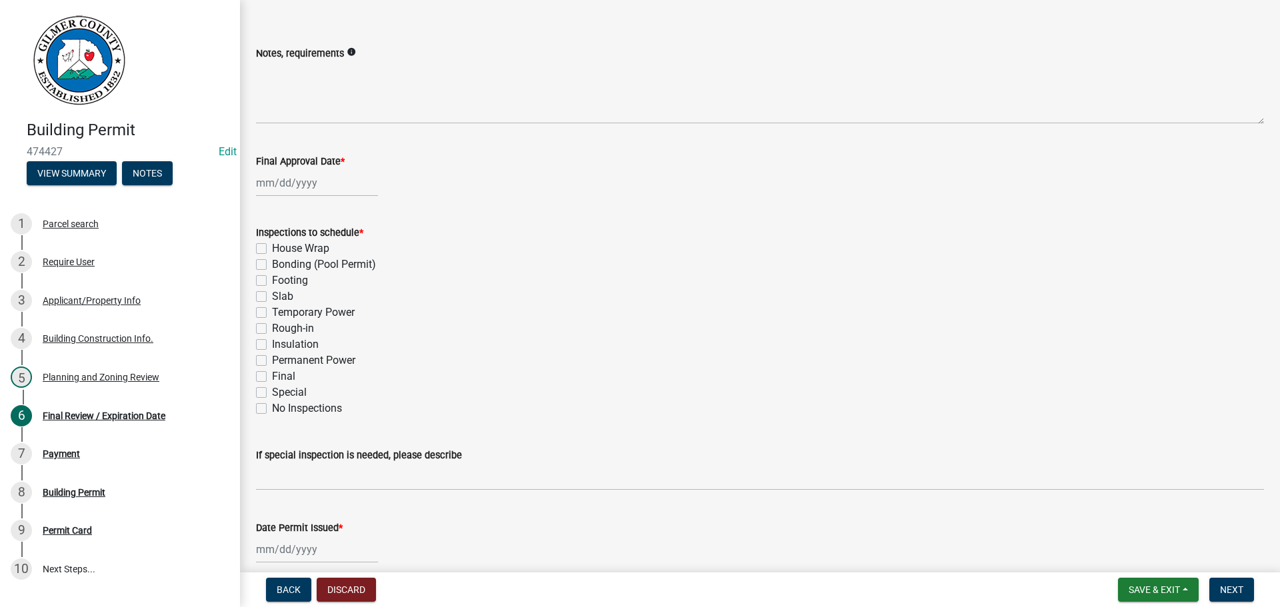
scroll to position [0, 0]
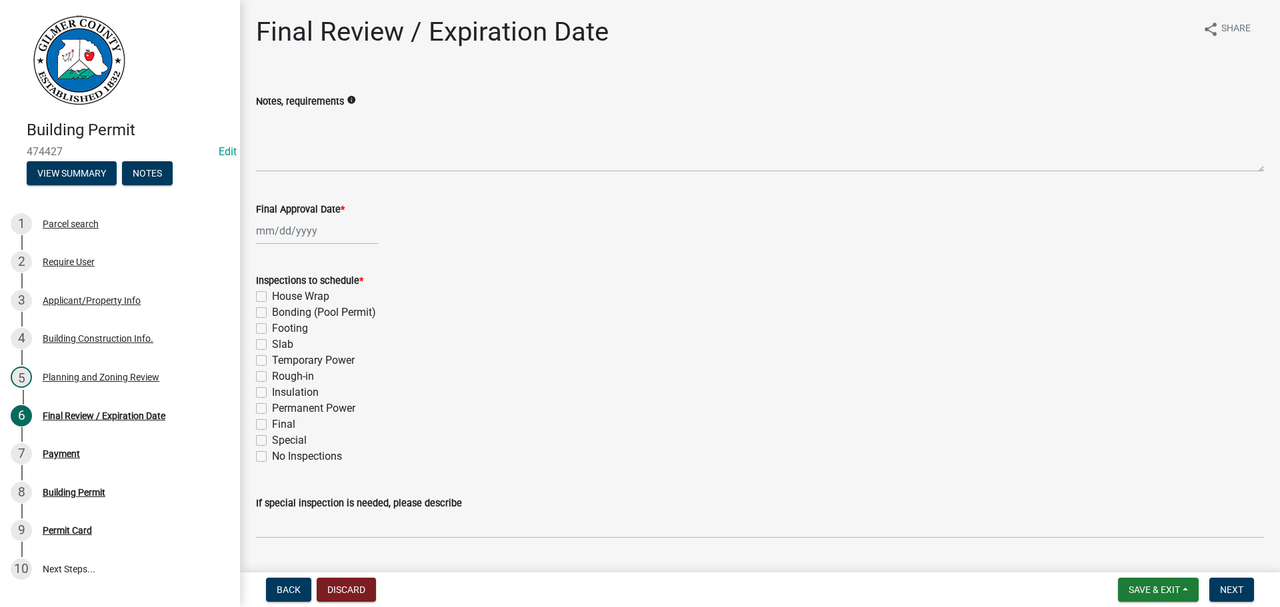
click at [272, 326] on label "Footing" at bounding box center [290, 329] width 36 height 16
click at [272, 326] on input "Footing" at bounding box center [276, 325] width 9 height 9
checkbox input "true"
checkbox input "false"
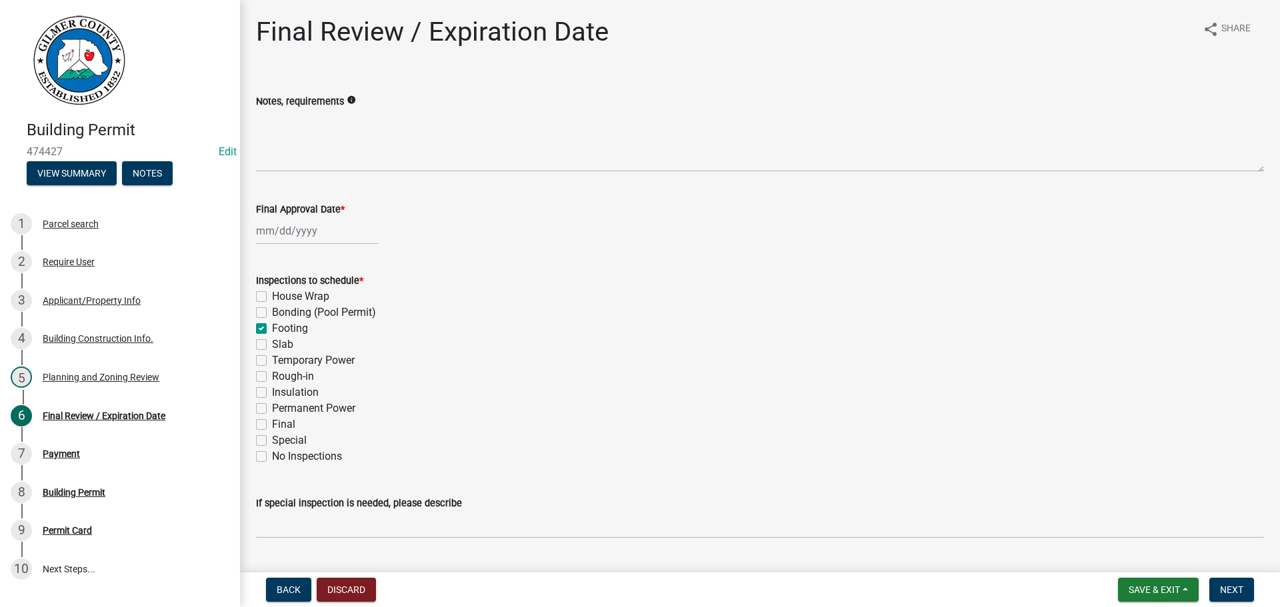
checkbox input "true"
checkbox input "false"
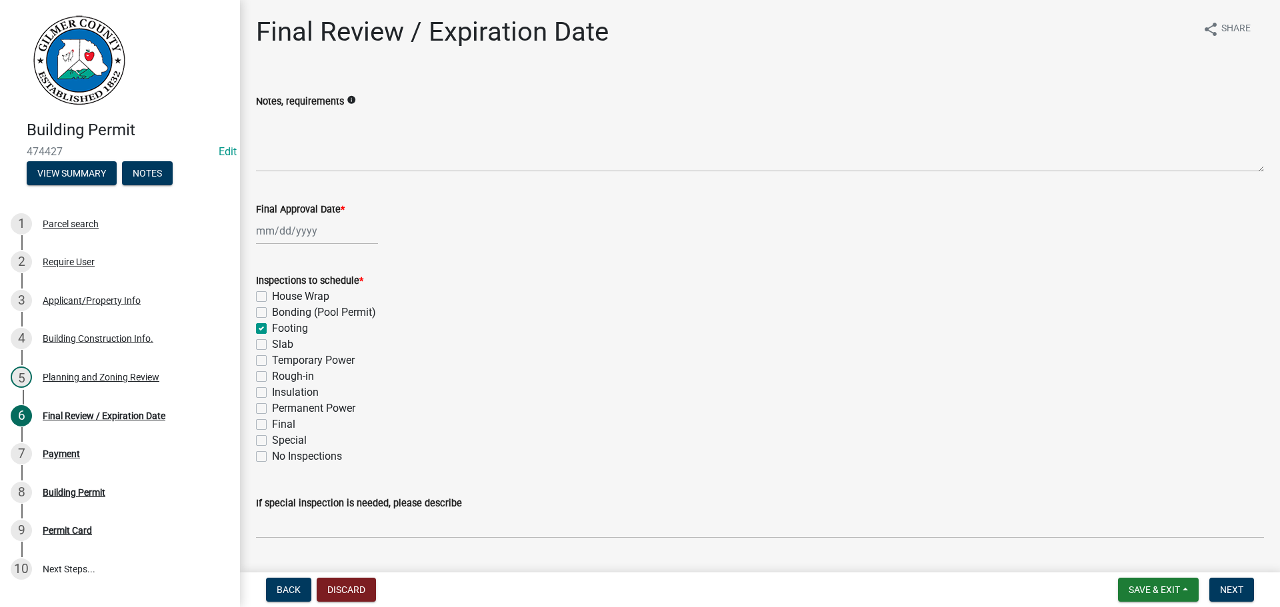
checkbox input "false"
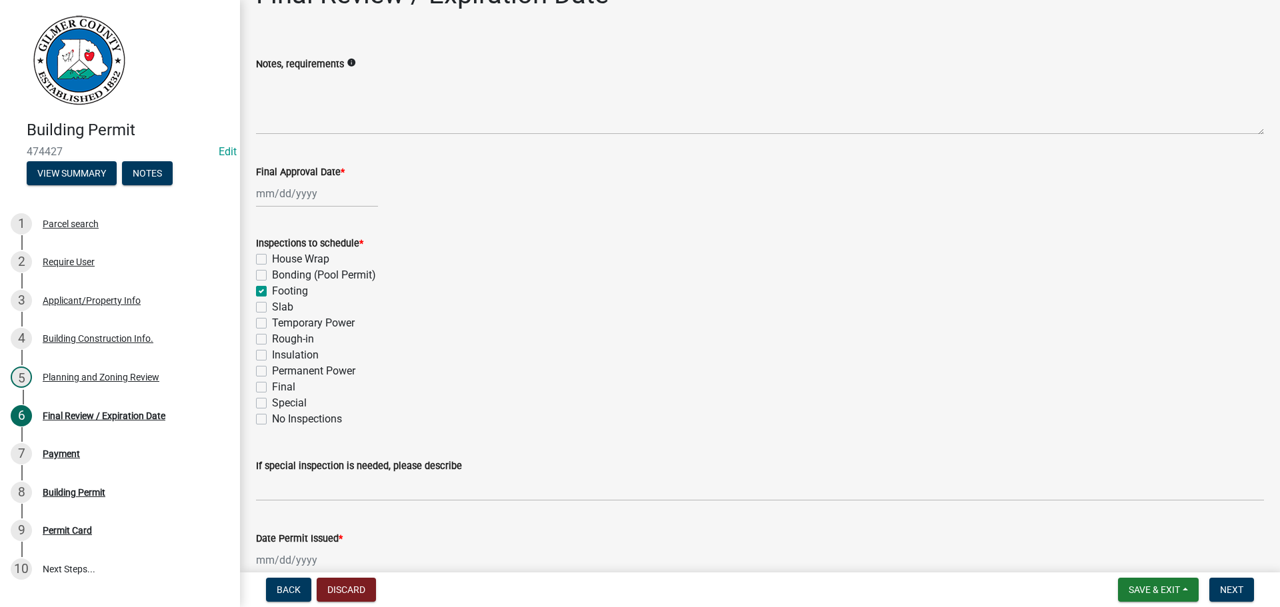
scroll to position [67, 0]
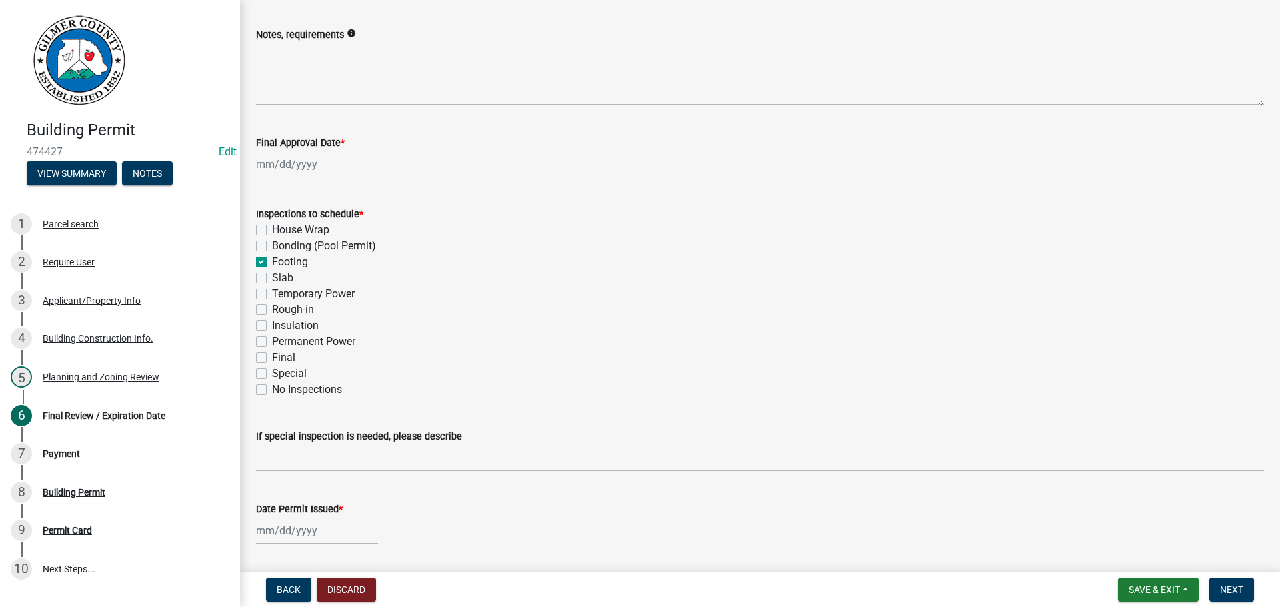
click at [272, 359] on label "Final" at bounding box center [283, 358] width 23 height 16
click at [272, 359] on input "Final" at bounding box center [276, 354] width 9 height 9
checkbox input "true"
checkbox input "false"
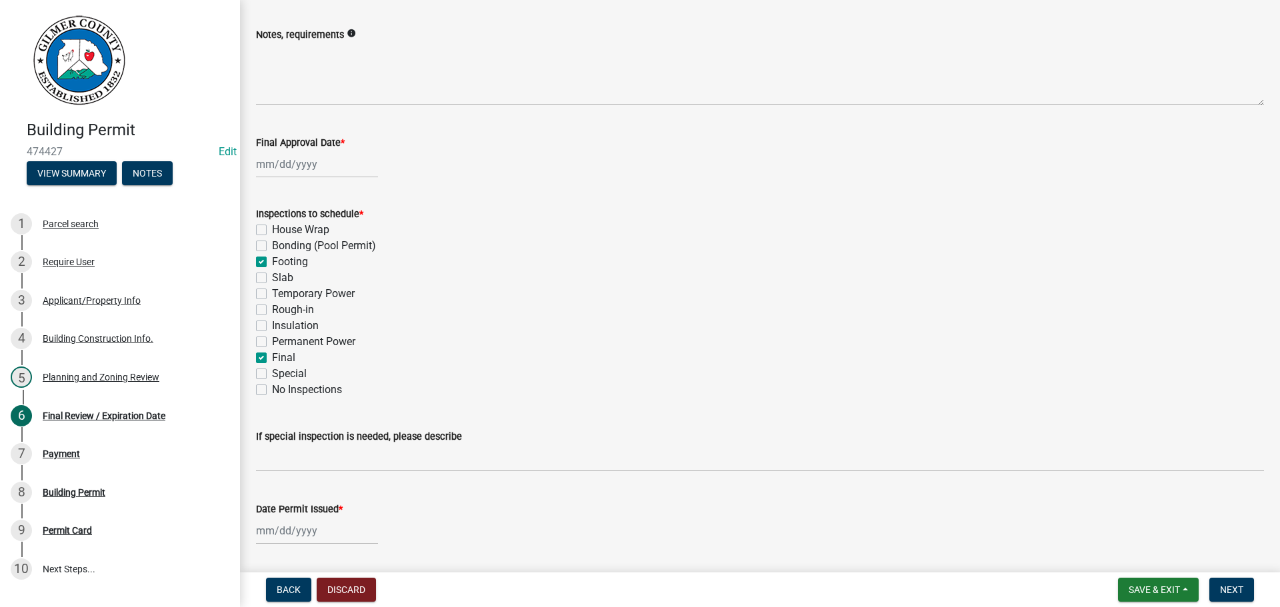
checkbox input "true"
checkbox input "false"
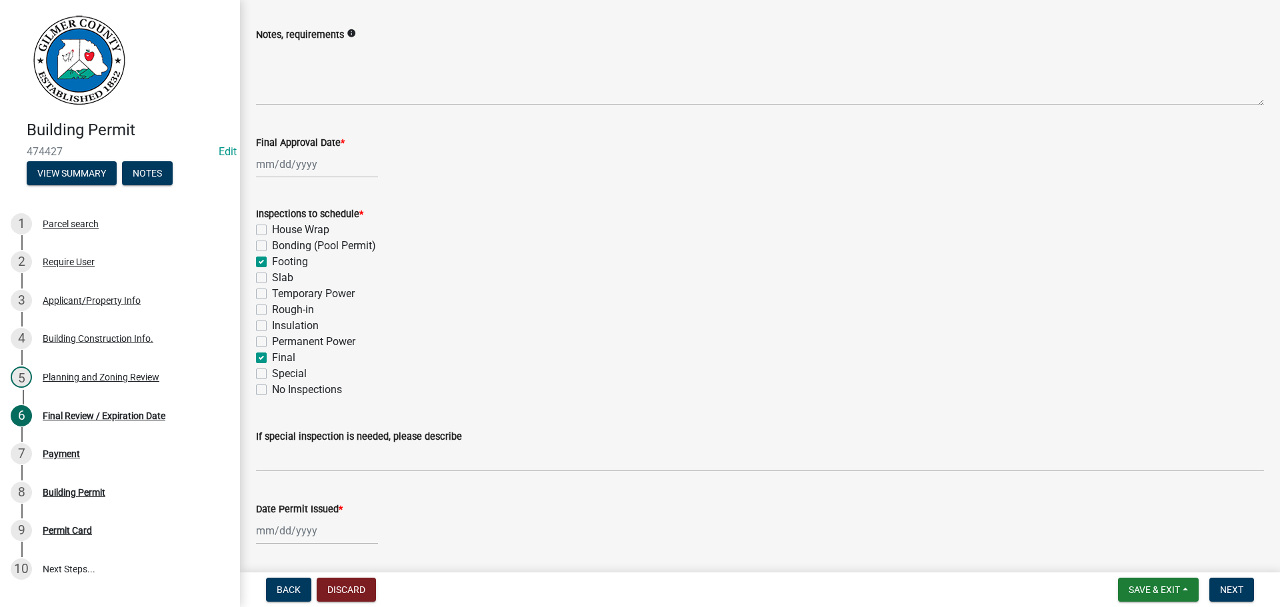
checkbox input "false"
checkbox input "true"
checkbox input "false"
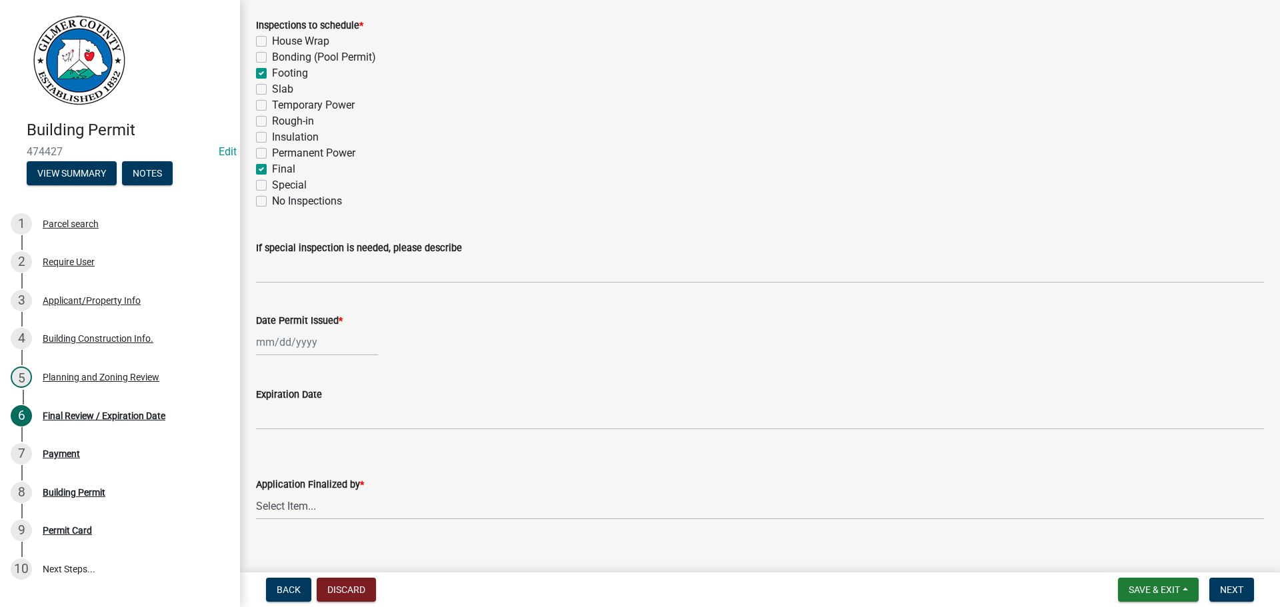
scroll to position [272, 0]
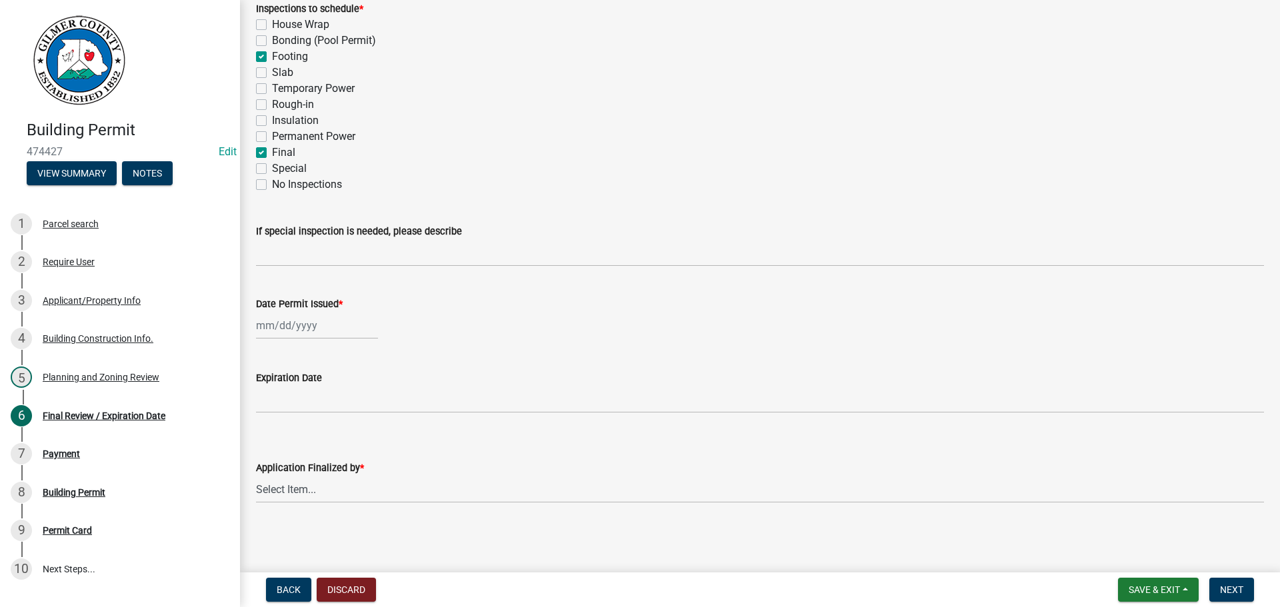
click at [303, 322] on div at bounding box center [317, 325] width 122 height 27
select select "9"
select select "2025"
click at [357, 396] on div "5" at bounding box center [354, 396] width 21 height 21
type input "[DATE]"
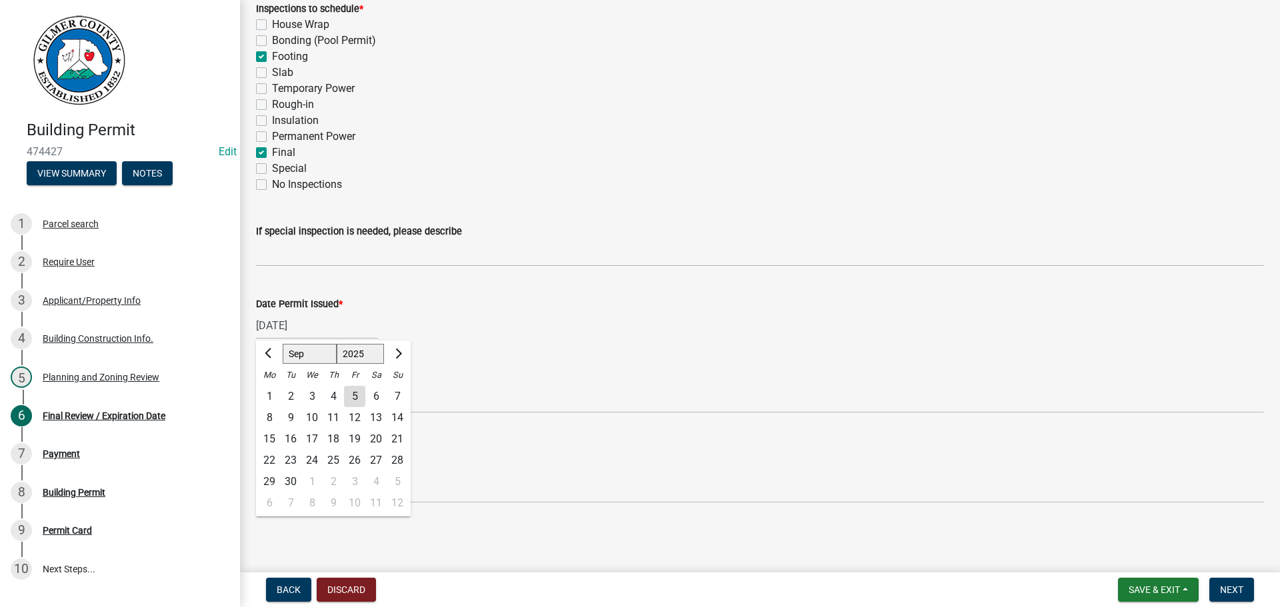
scroll to position [221, 0]
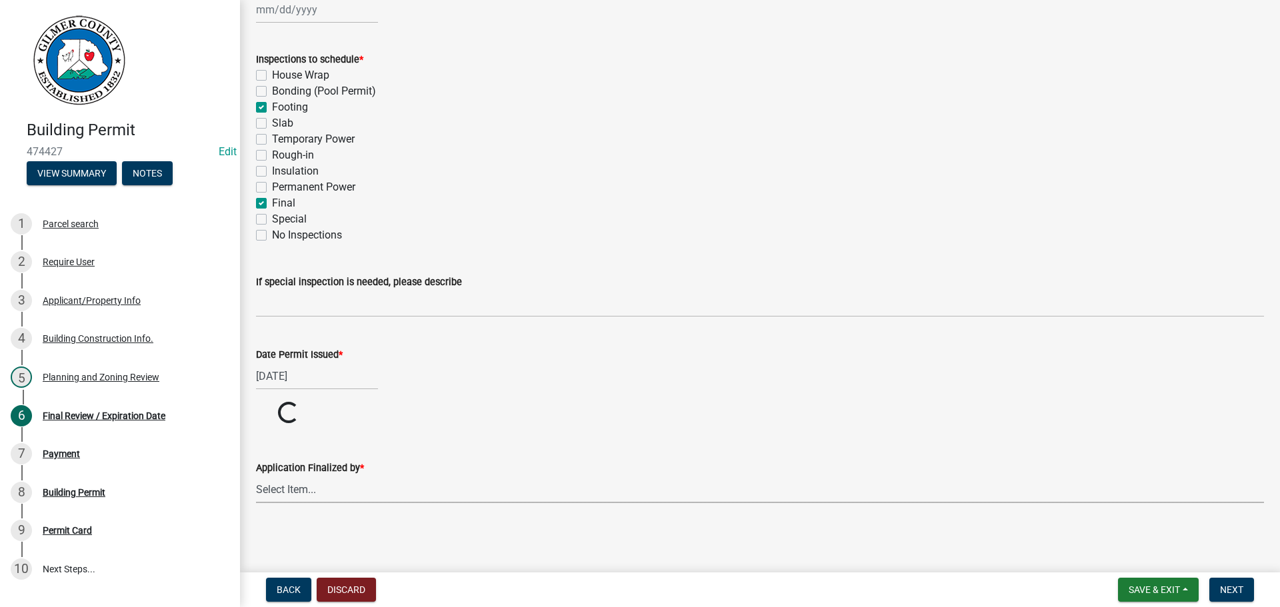
click at [287, 491] on select "Select Item... [PERSON_NAME] [PERSON_NAME] [PERSON_NAME] [PERSON_NAME] [PERSON_…" at bounding box center [760, 489] width 1008 height 27
click at [256, 527] on select "Select Item... [PERSON_NAME] [PERSON_NAME] [PERSON_NAME] [PERSON_NAME] [PERSON_…" at bounding box center [760, 540] width 1008 height 27
select select "f66b4cef-93c9-440c-84d8-a2c8d35cb7c1"
click at [1223, 585] on span "Next" at bounding box center [1231, 590] width 23 height 11
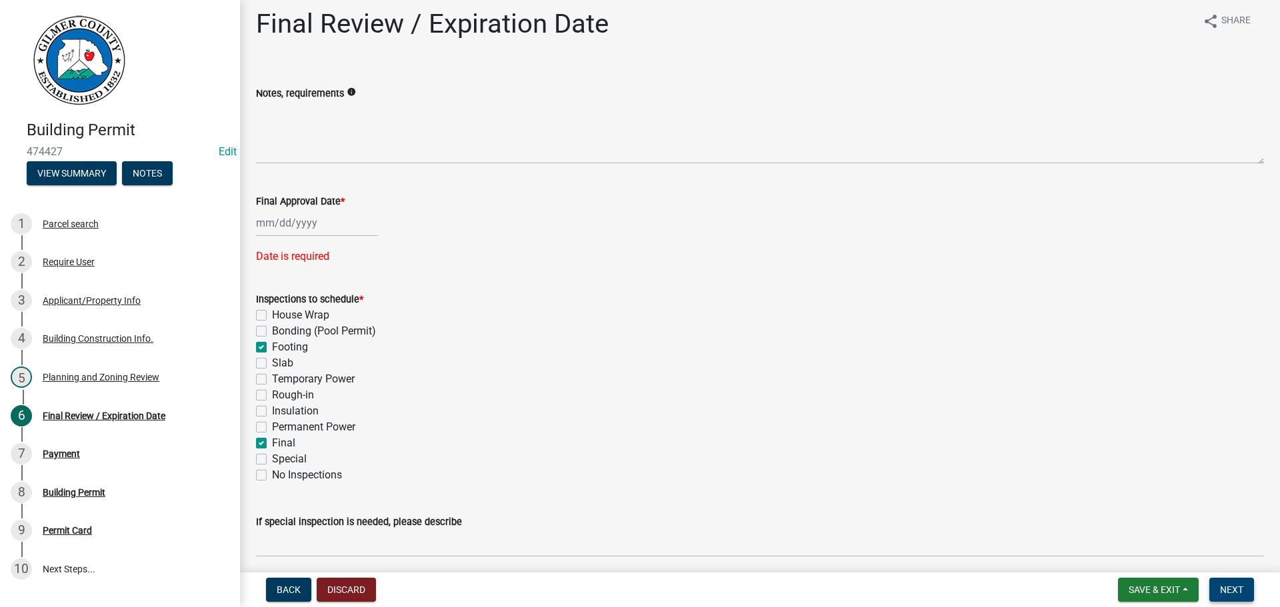
scroll to position [0, 0]
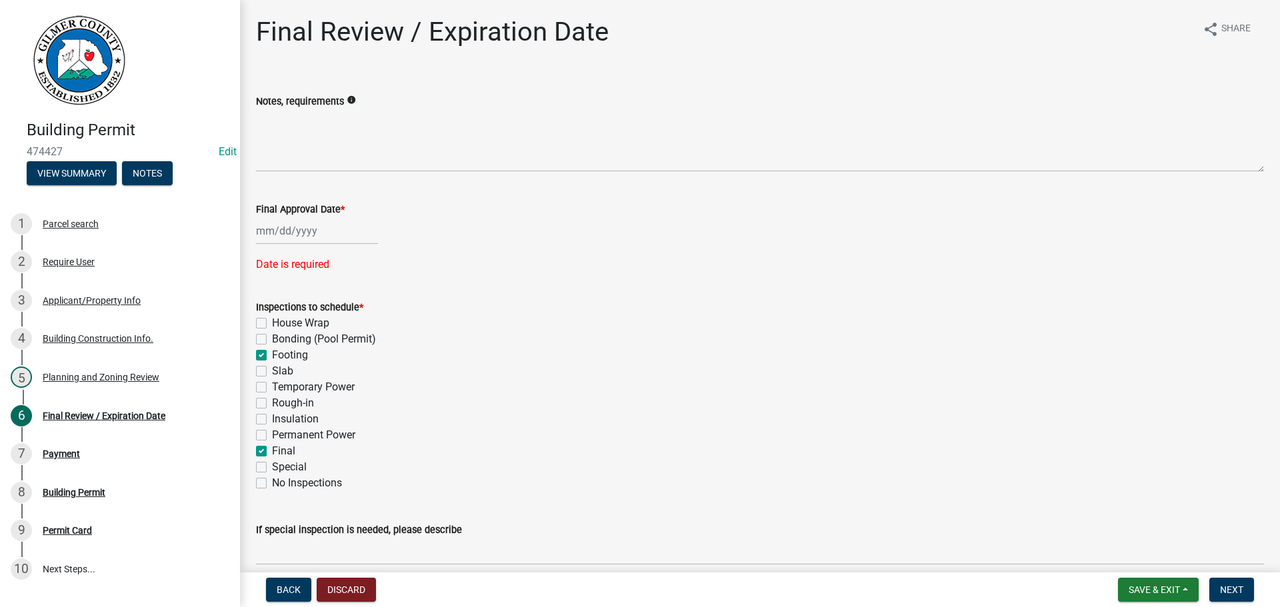
click at [316, 229] on div at bounding box center [317, 230] width 122 height 27
select select "9"
select select "2025"
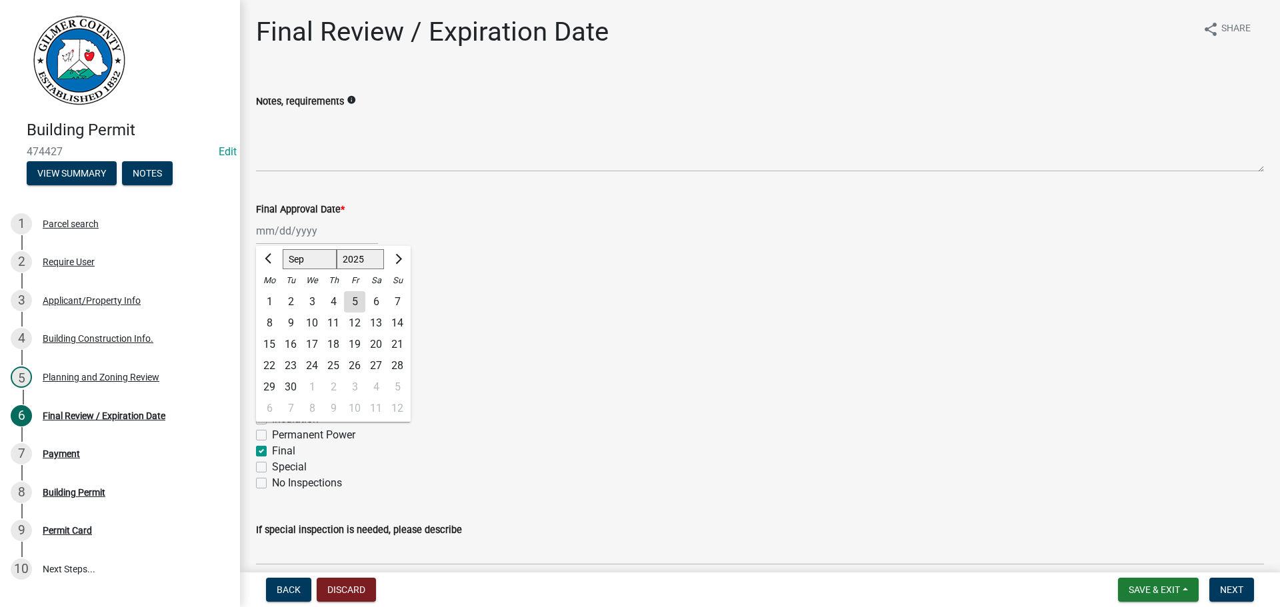
click at [364, 298] on div "5" at bounding box center [354, 301] width 21 height 21
type input "[DATE]"
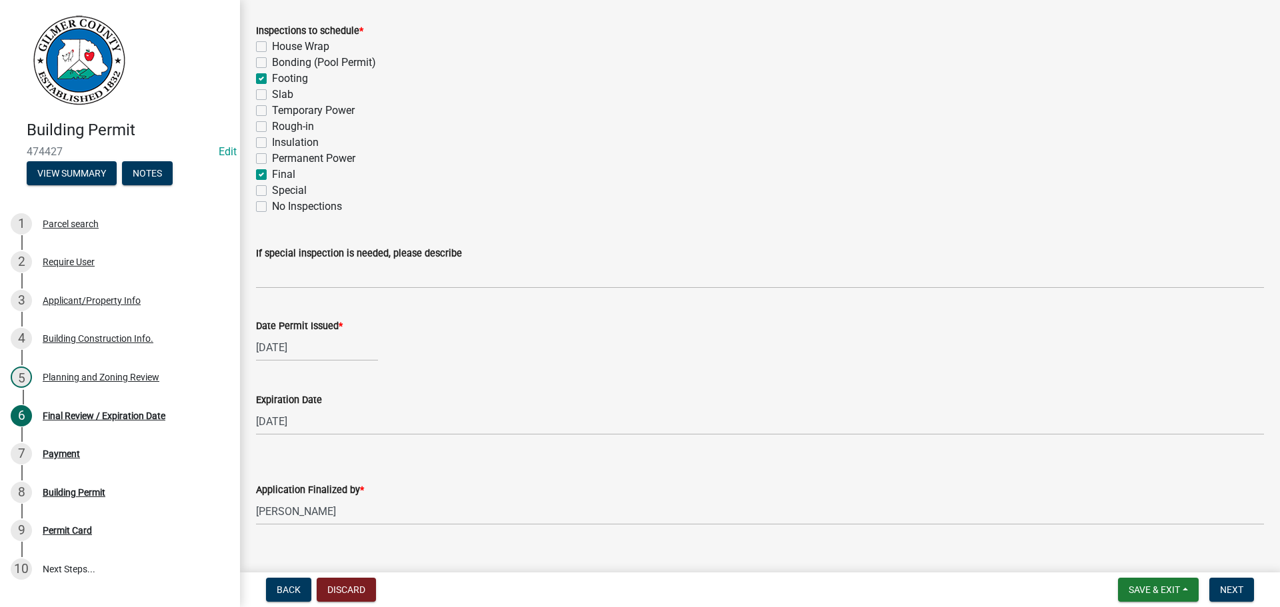
scroll to position [272, 0]
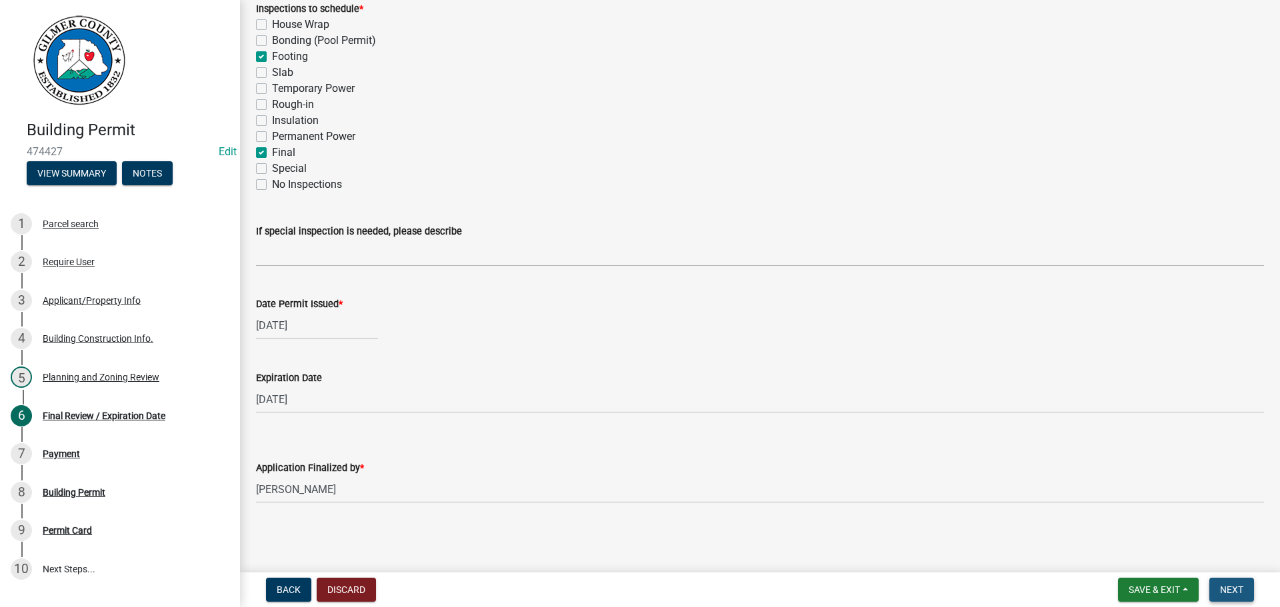
click at [1237, 586] on span "Next" at bounding box center [1231, 590] width 23 height 11
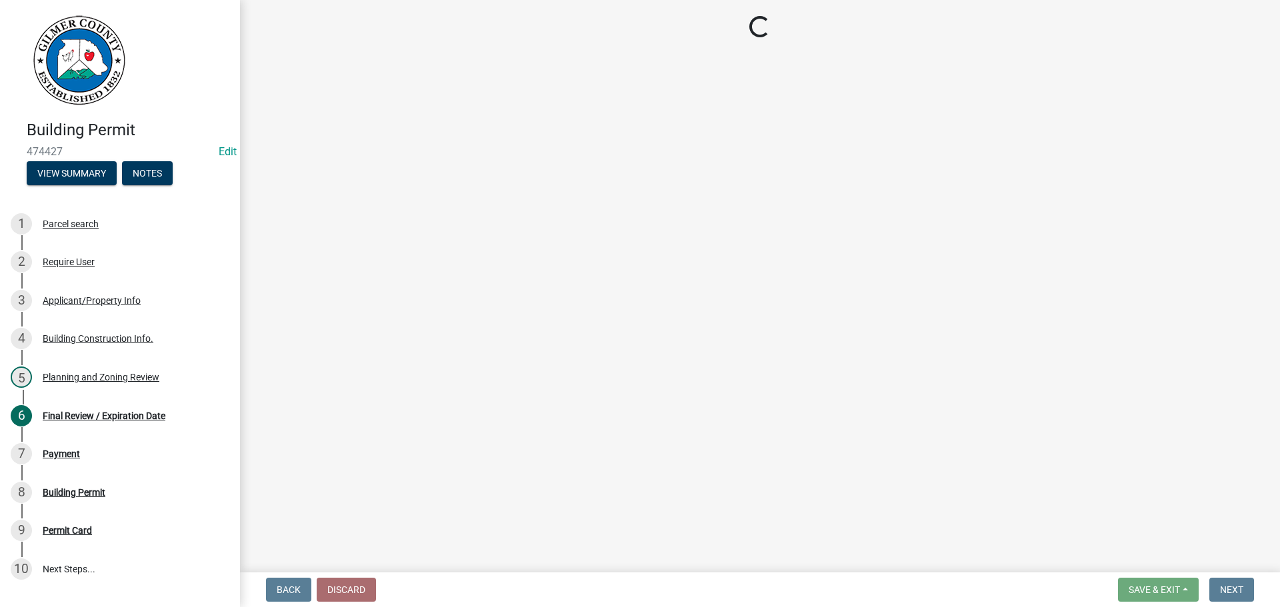
select select "2: 1"
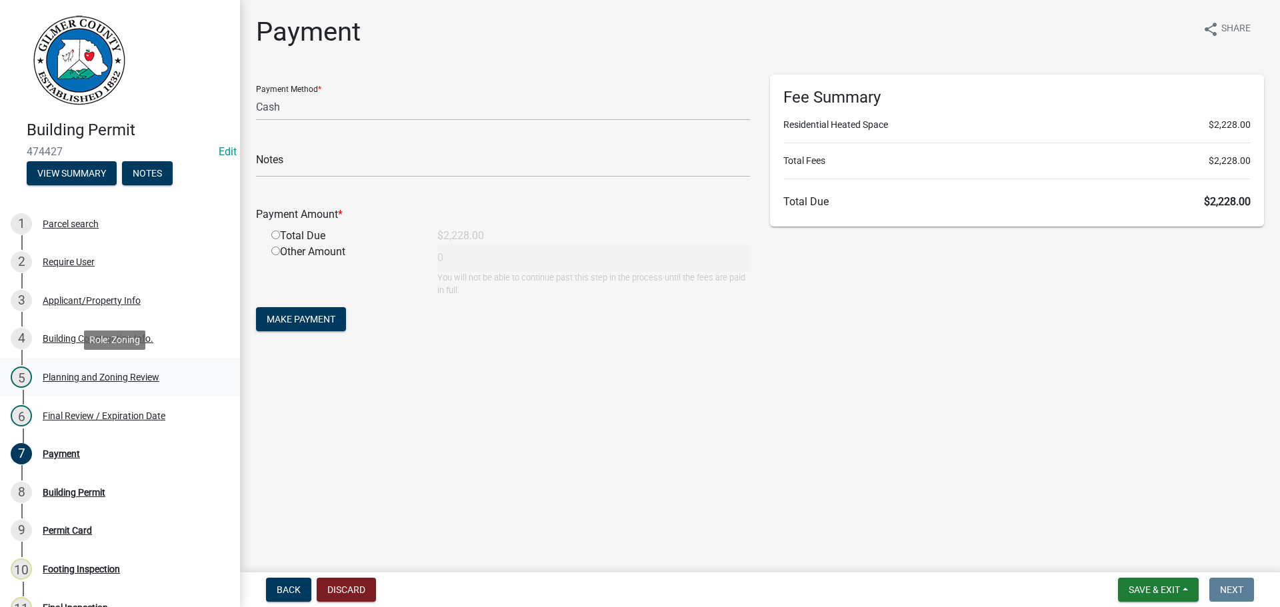
click at [65, 375] on div "Planning and Zoning Review" at bounding box center [101, 377] width 117 height 9
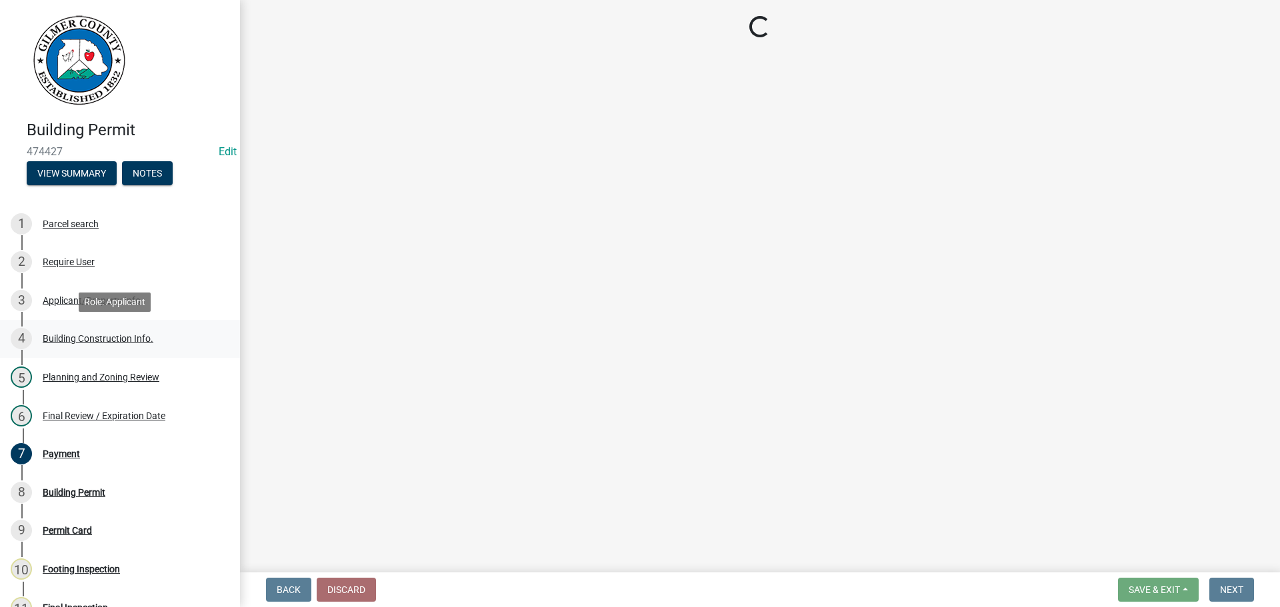
select select "b5c39336-92b9-49ce-a0a5-4e9e9babf743"
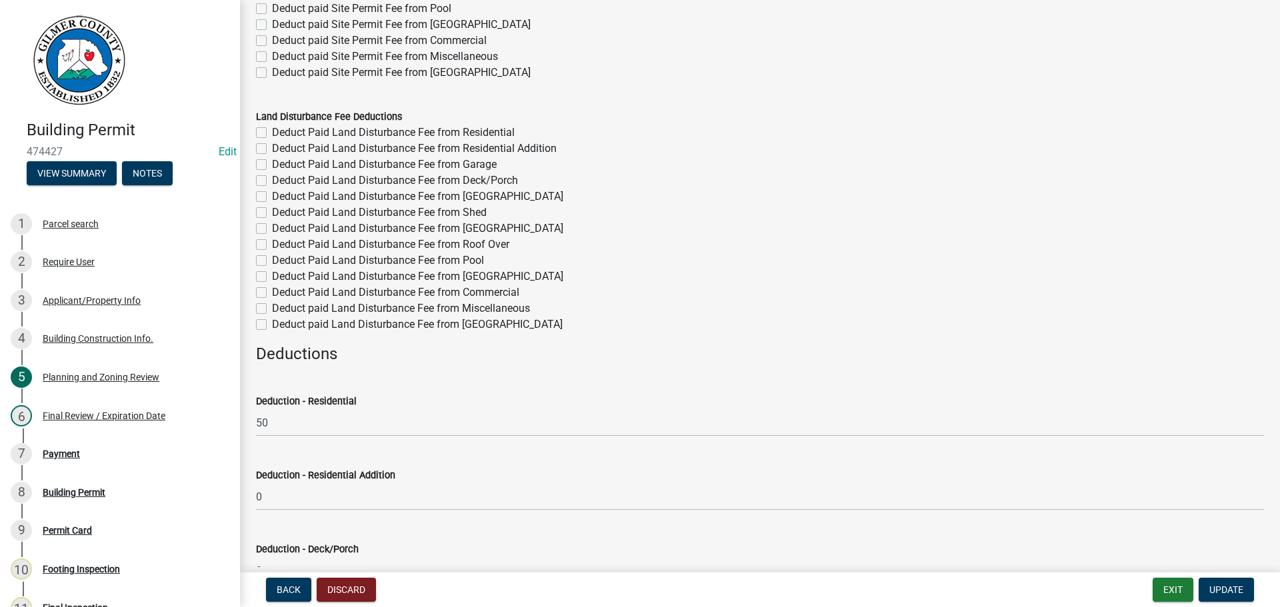
scroll to position [333, 0]
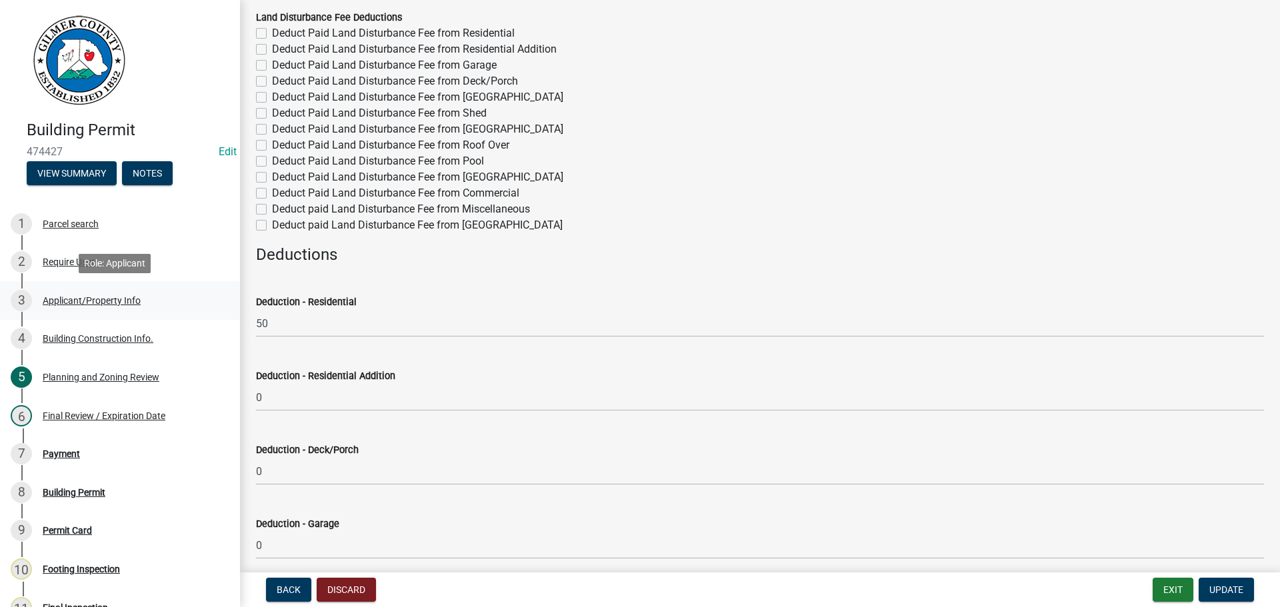
click at [97, 299] on div "Applicant/Property Info" at bounding box center [92, 300] width 98 height 9
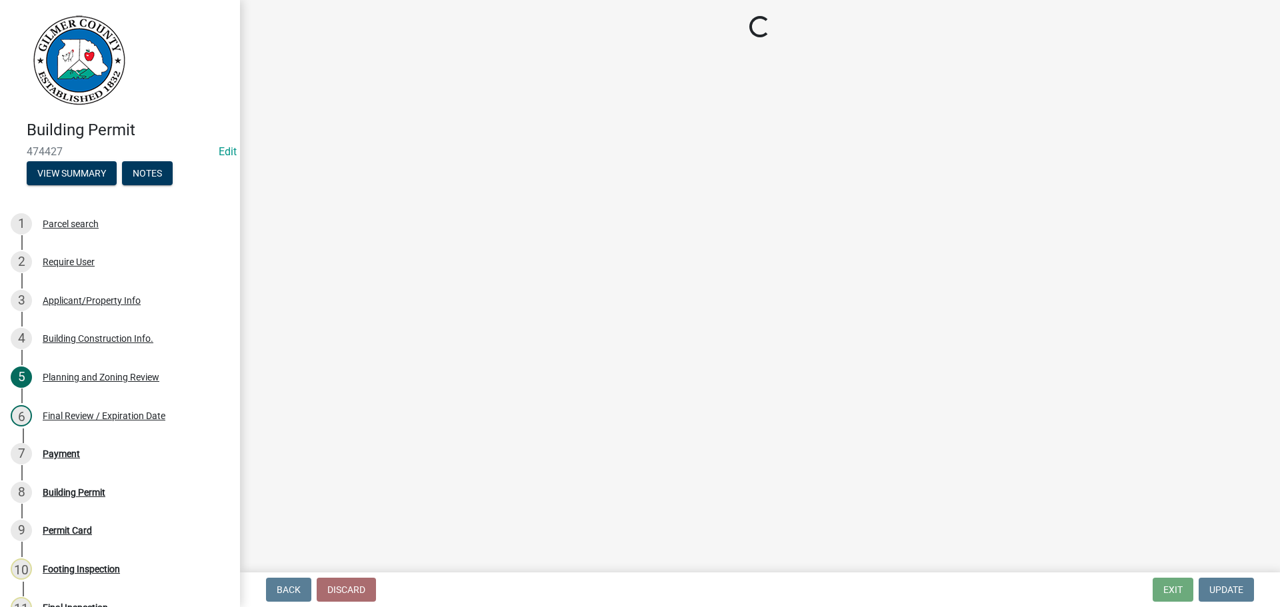
select select "6d3c22a4-bb85-4608-b1e4-8a8b34b9a216"
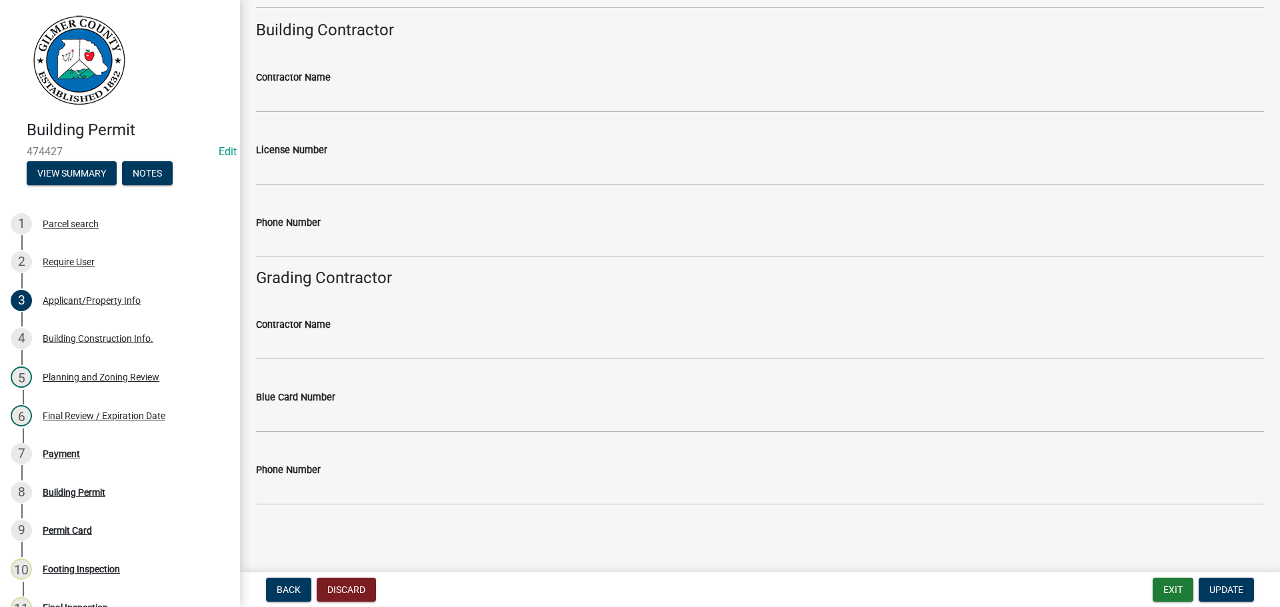
scroll to position [2195, 0]
click at [112, 335] on div "Building Construction Info." at bounding box center [98, 338] width 111 height 9
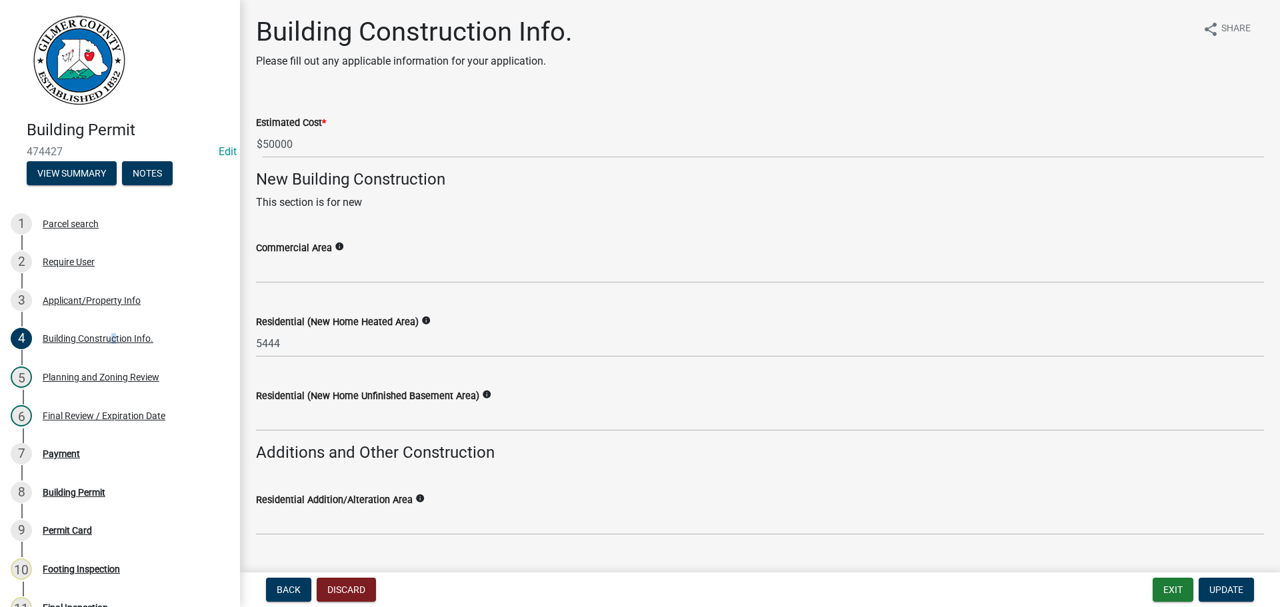
scroll to position [67, 0]
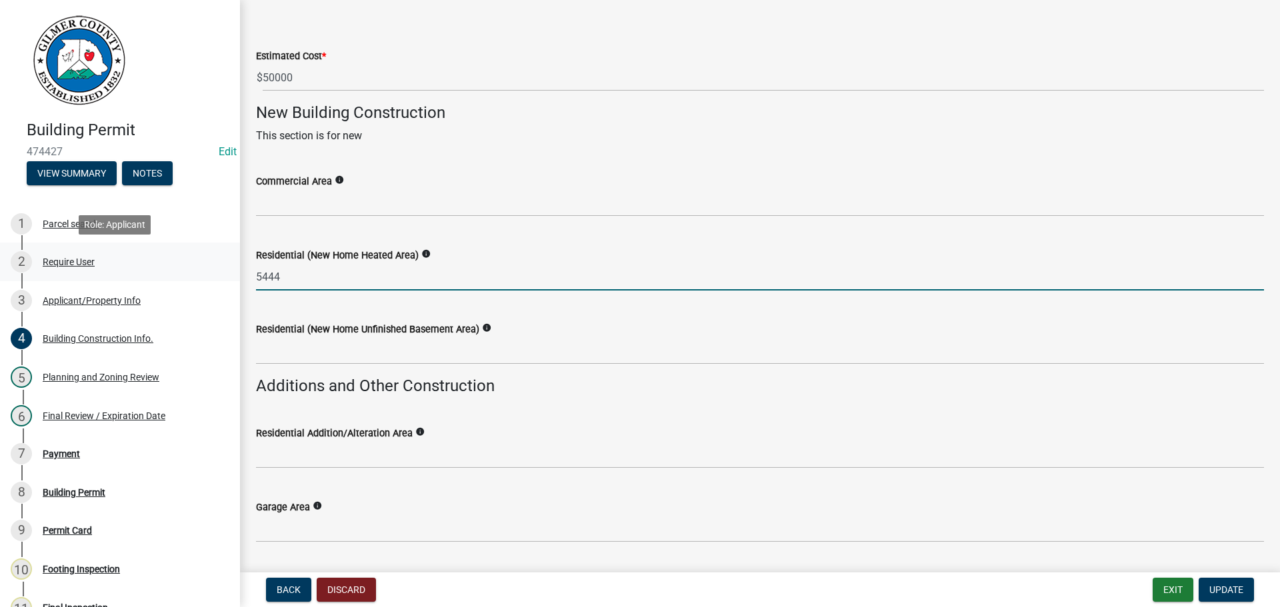
drag, startPoint x: 339, startPoint y: 277, endPoint x: 168, endPoint y: 275, distance: 170.7
click at [168, 275] on div "Building Permit 474427 Edit View Summary Notes 1 Parcel search 2 Require User 3…" at bounding box center [640, 303] width 1280 height 607
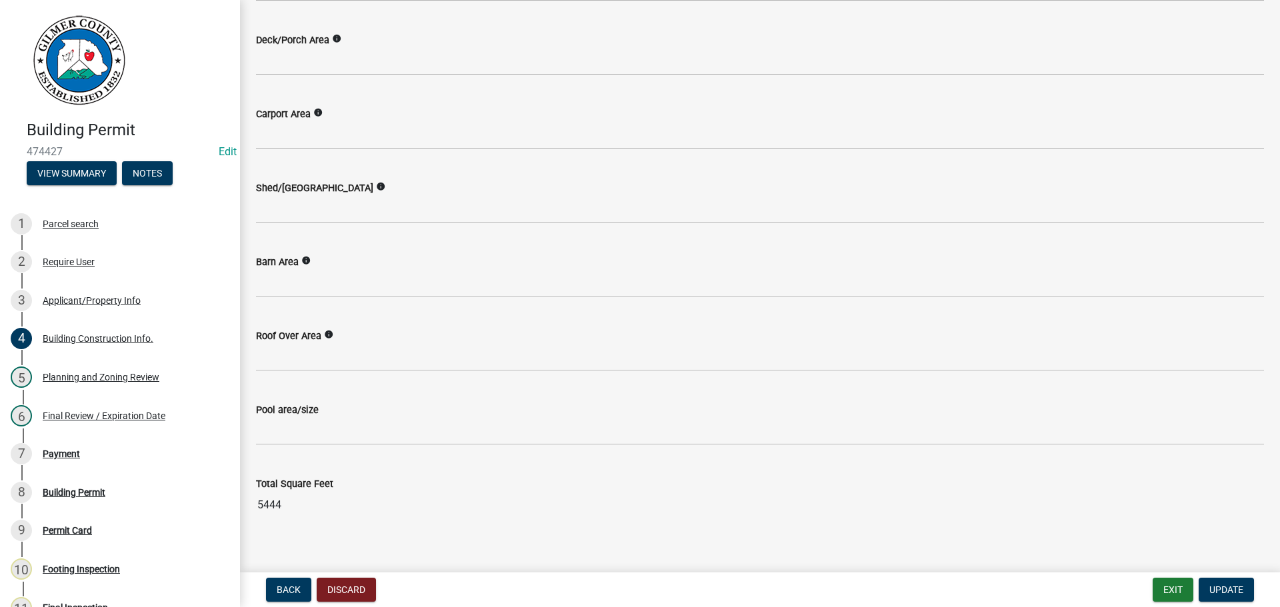
scroll to position [623, 0]
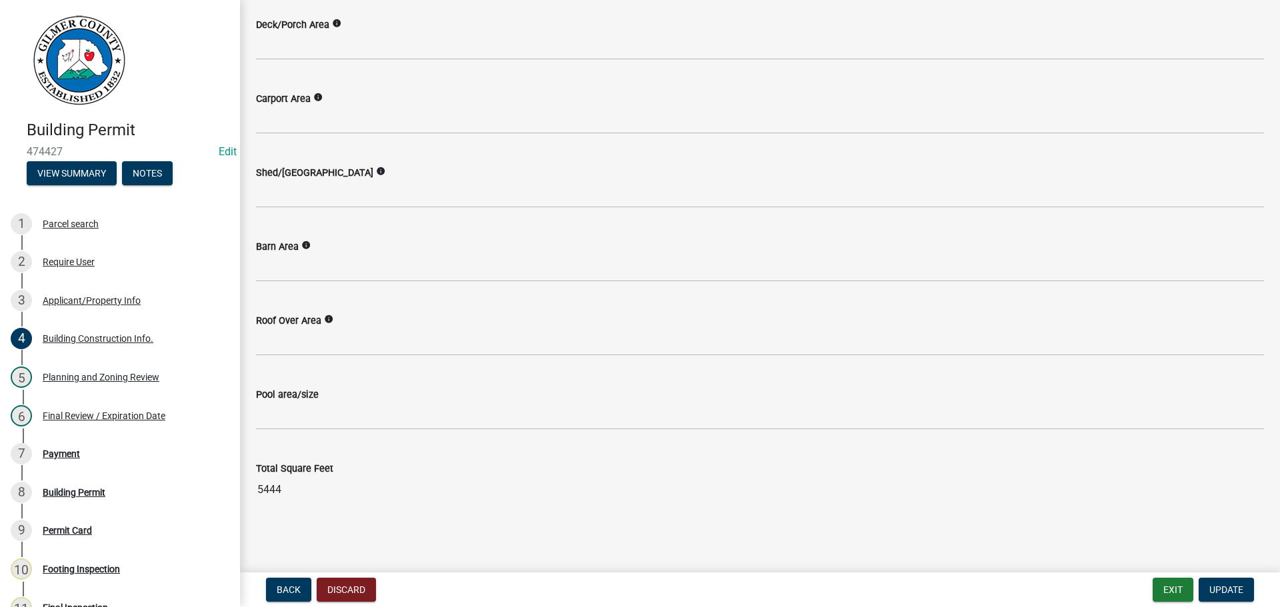
type input "0"
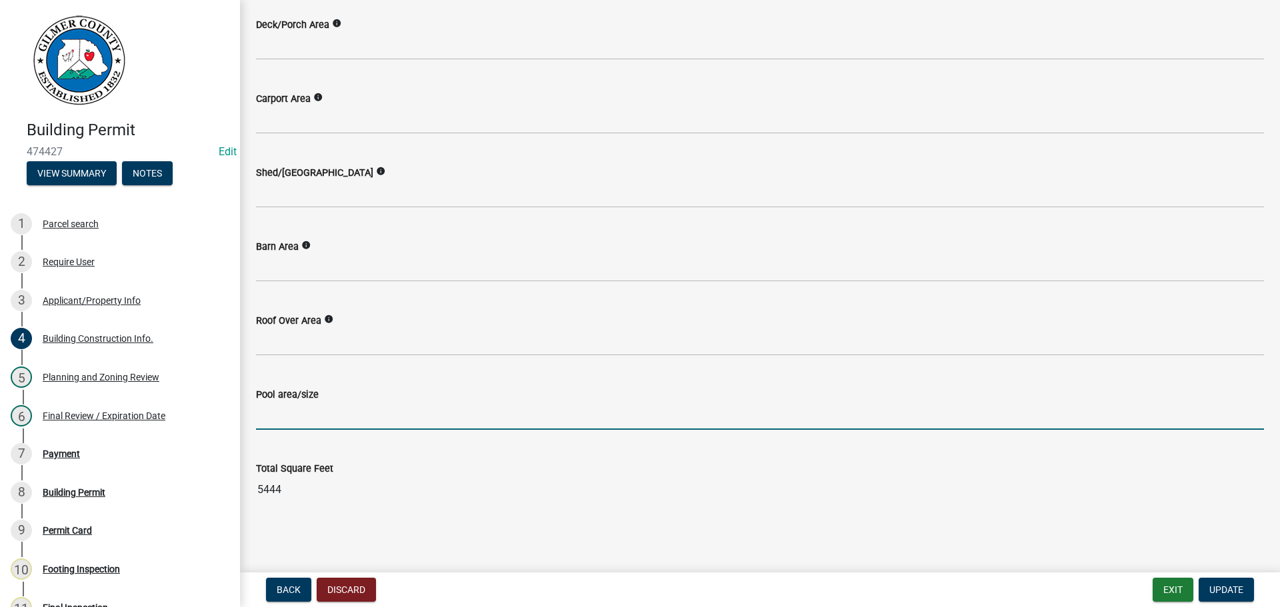
click at [453, 425] on div "Pool area/size" at bounding box center [760, 399] width 1008 height 62
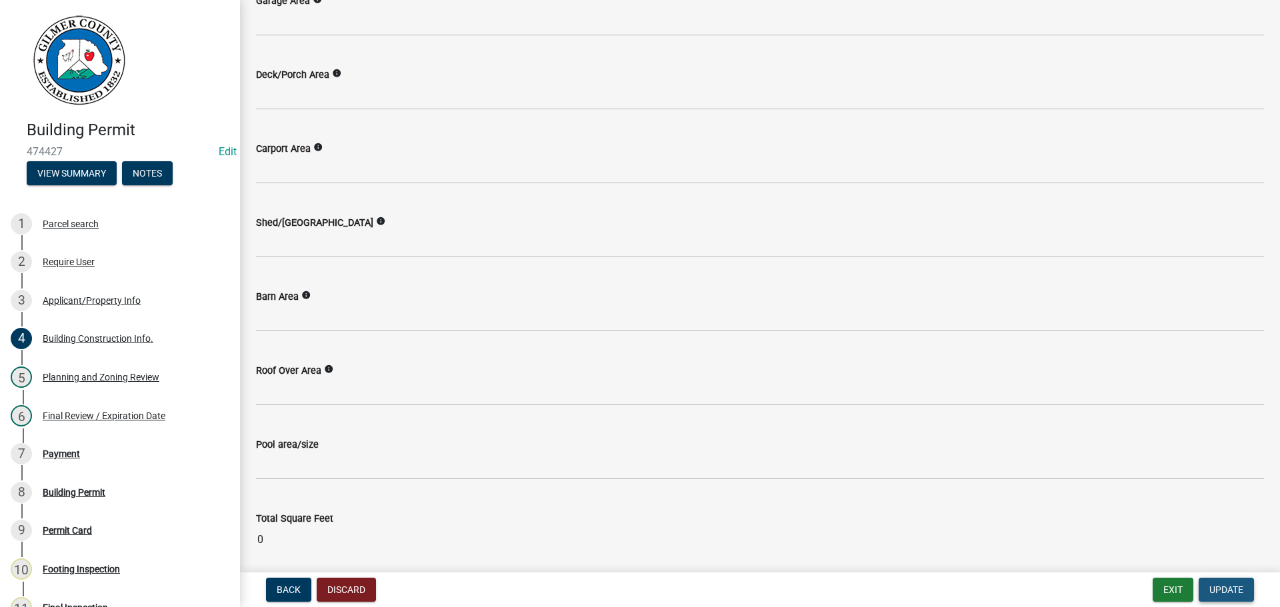
click at [1228, 590] on span "Update" at bounding box center [1226, 590] width 34 height 11
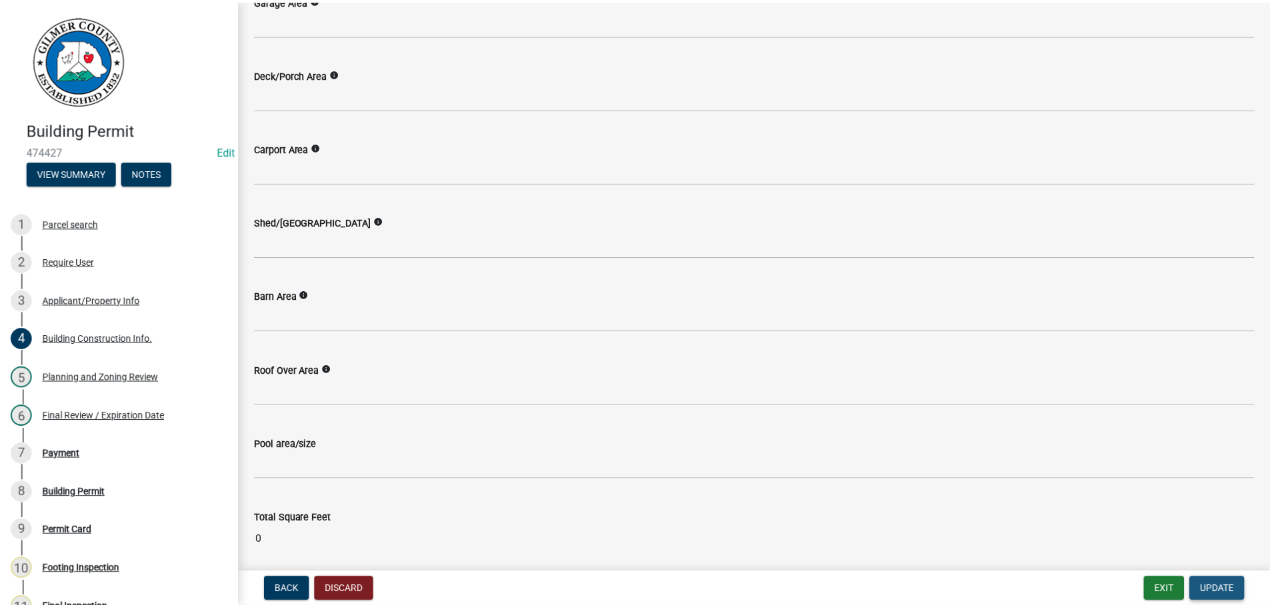
scroll to position [0, 0]
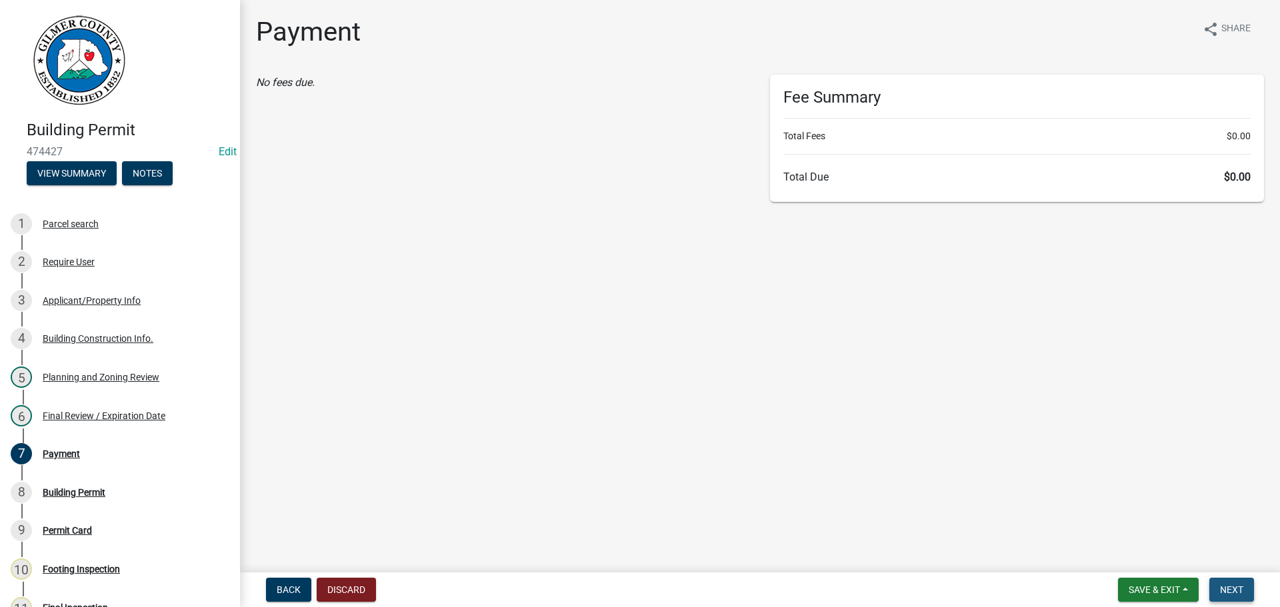
click at [1239, 591] on span "Next" at bounding box center [1231, 590] width 23 height 11
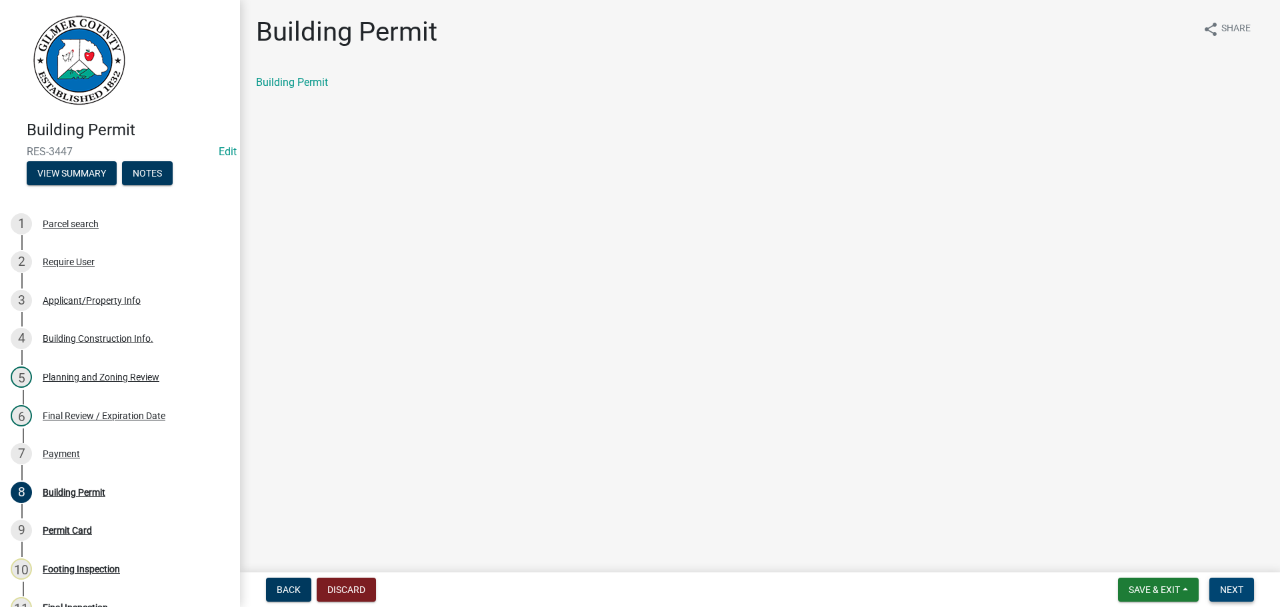
click at [1237, 586] on span "Next" at bounding box center [1231, 590] width 23 height 11
click at [1234, 589] on span "Next" at bounding box center [1231, 590] width 23 height 11
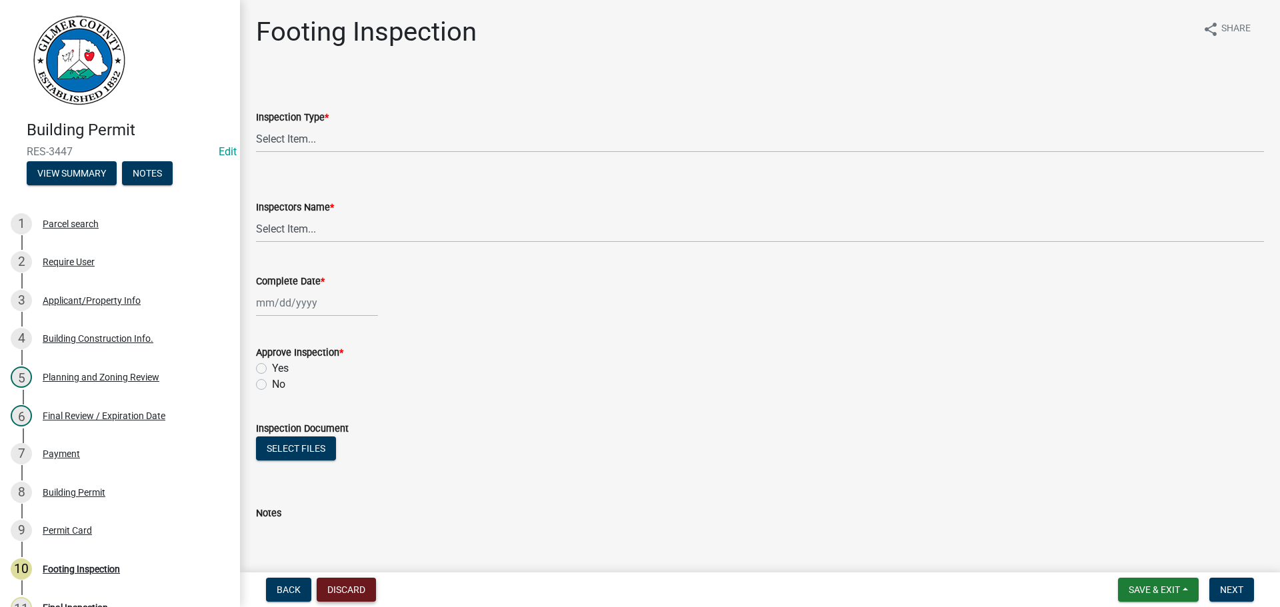
click at [351, 583] on button "Discard" at bounding box center [346, 590] width 59 height 24
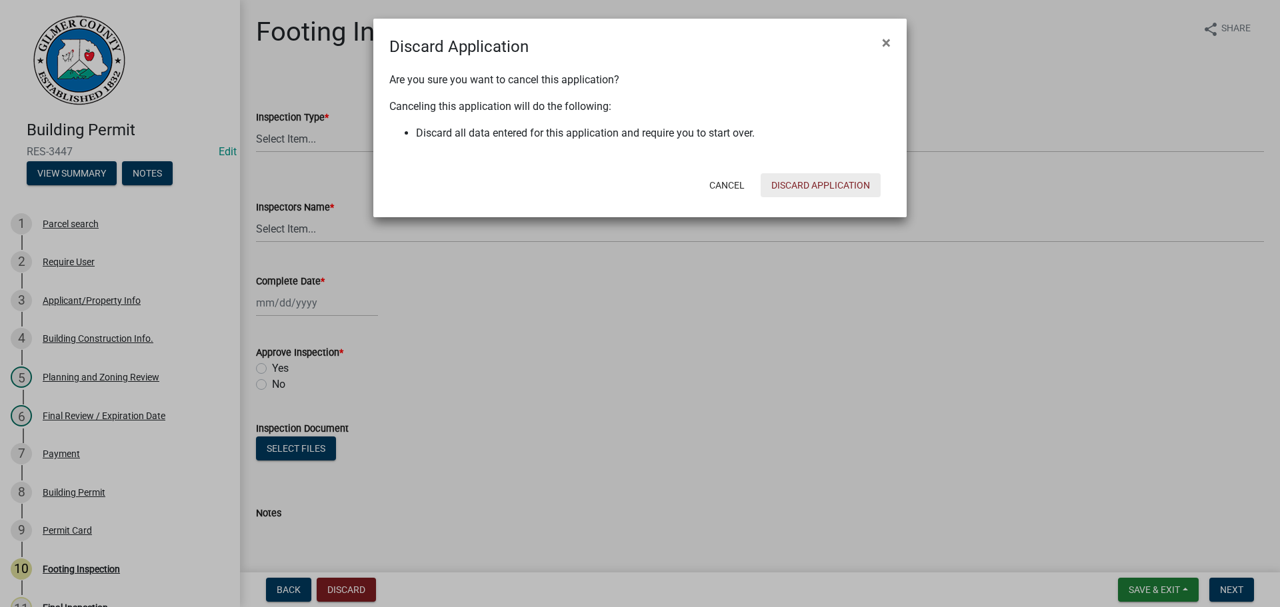
click at [784, 185] on button "Discard Application" at bounding box center [821, 185] width 120 height 24
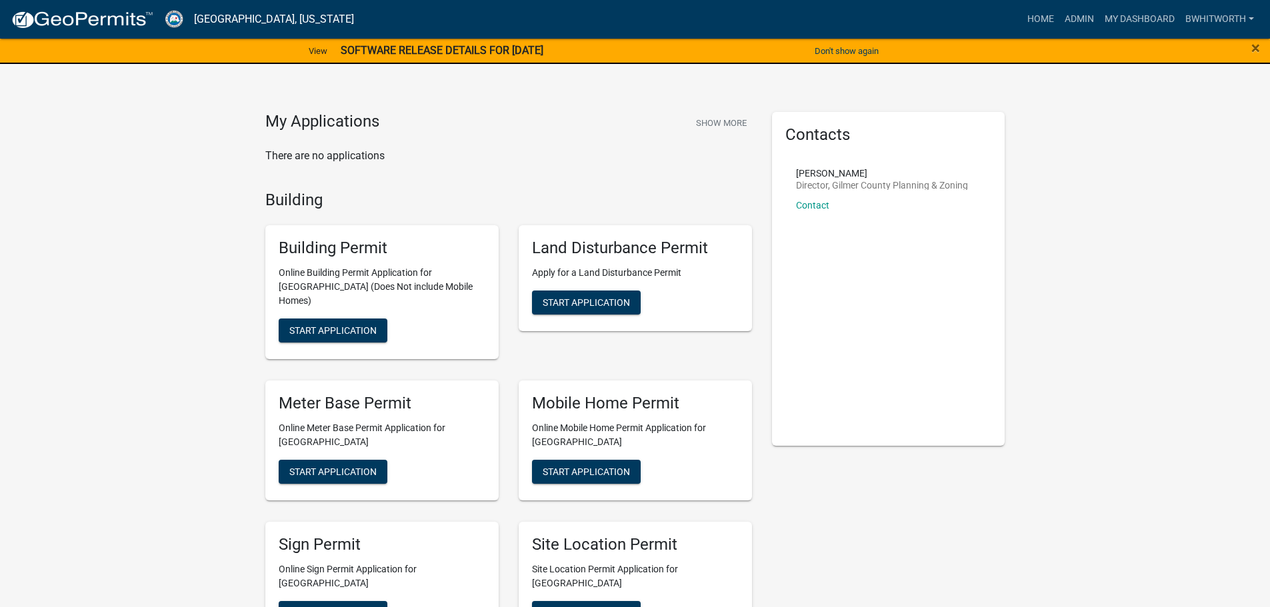
click at [486, 44] on strong "SOFTWARE RELEASE DETAILS FOR [DATE]" at bounding box center [442, 50] width 203 height 13
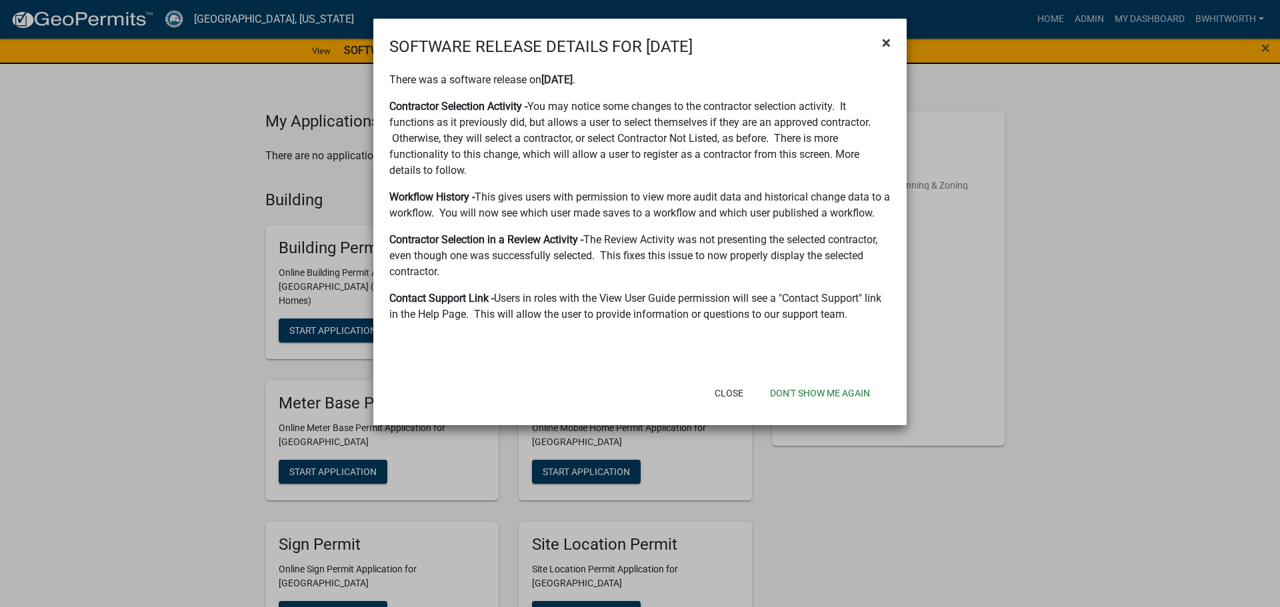
click at [884, 41] on span "×" at bounding box center [886, 42] width 9 height 19
